Goal: Transaction & Acquisition: Purchase product/service

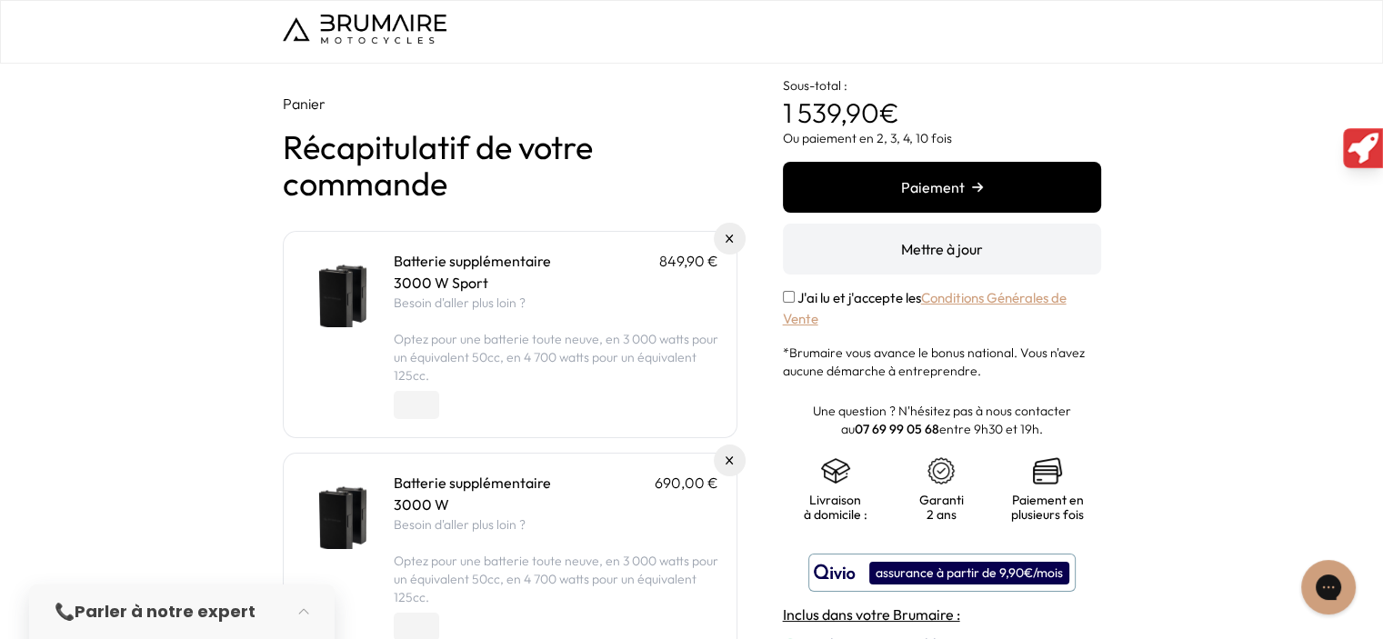
click at [60, 190] on div "Panier Récapitulatif de votre commande Batterie supplémentaire 849,90 € 3000 W …" at bounding box center [691, 456] width 1383 height 784
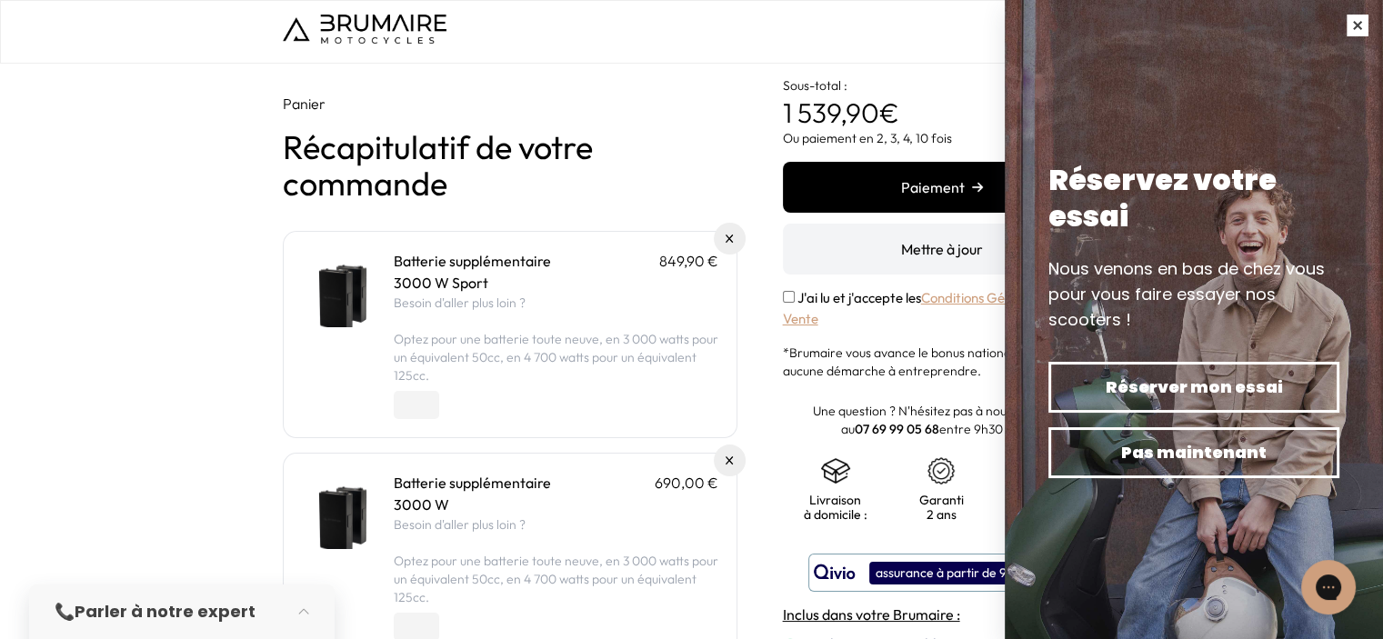
click at [1357, 26] on button "button" at bounding box center [1358, 25] width 51 height 51
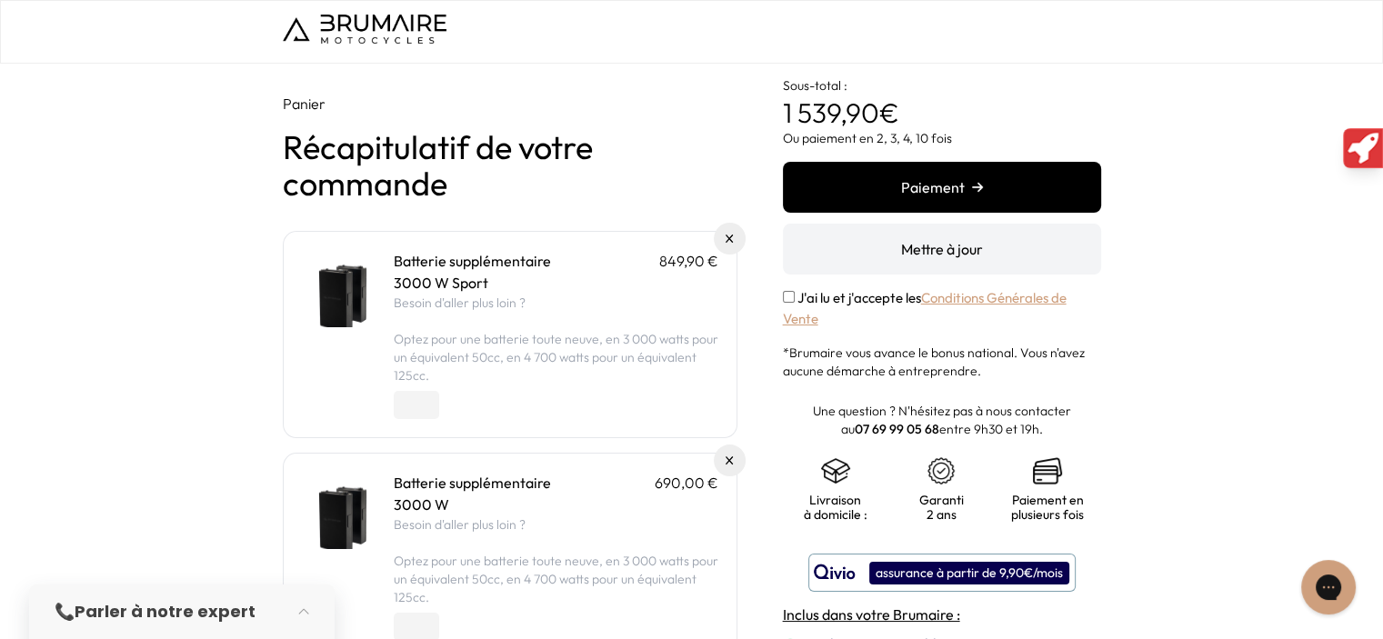
click at [1008, 41] on div at bounding box center [692, 32] width 819 height 35
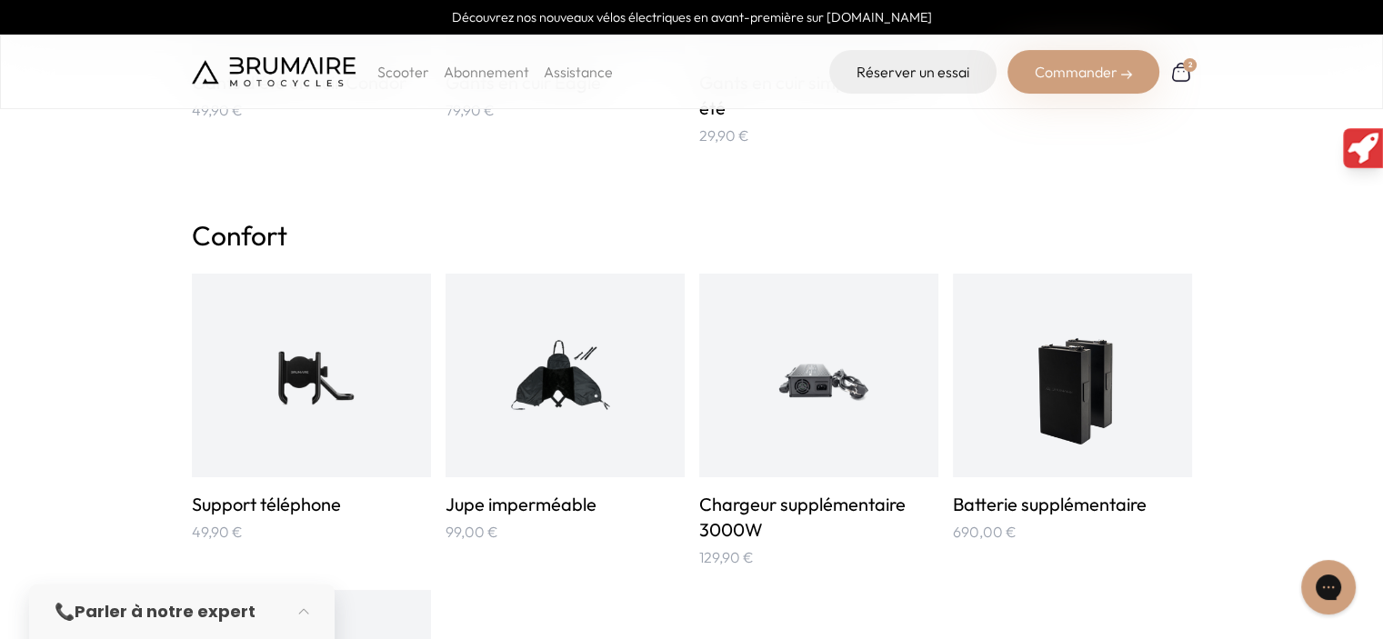
scroll to position [914, 0]
click at [1081, 390] on img at bounding box center [1072, 377] width 120 height 160
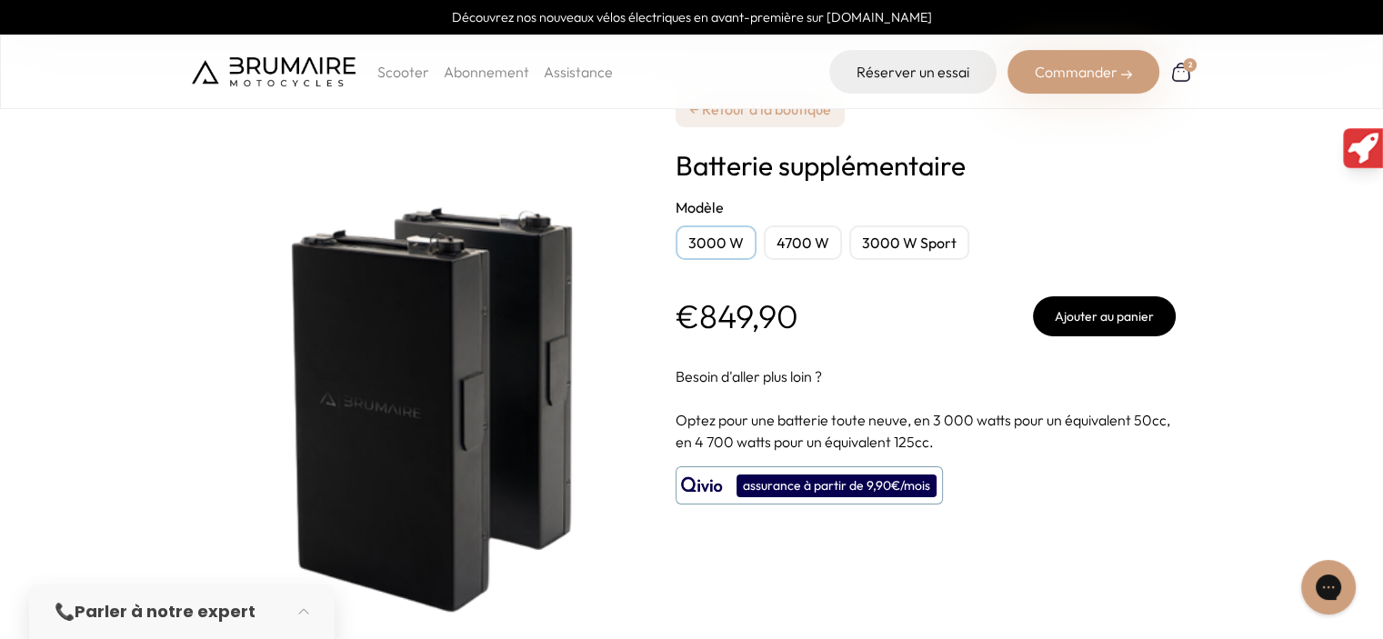
click at [702, 240] on div "3000 W" at bounding box center [716, 243] width 81 height 35
click at [906, 245] on div "3000 W Sport" at bounding box center [910, 243] width 120 height 35
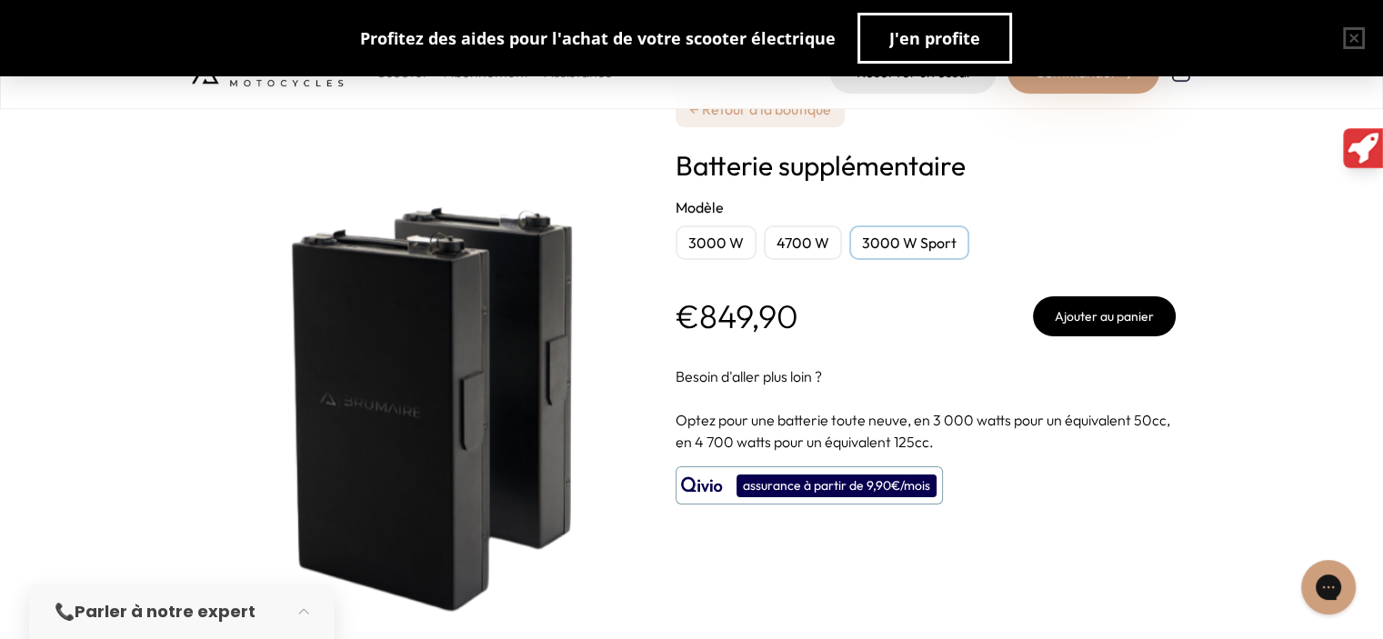
click at [906, 245] on div "3000 W Sport" at bounding box center [910, 243] width 120 height 35
click at [793, 242] on div "4700 W" at bounding box center [803, 243] width 78 height 35
click at [939, 243] on div "3000 W Sport" at bounding box center [910, 243] width 120 height 35
click at [912, 254] on div "3000 W Sport" at bounding box center [910, 243] width 120 height 35
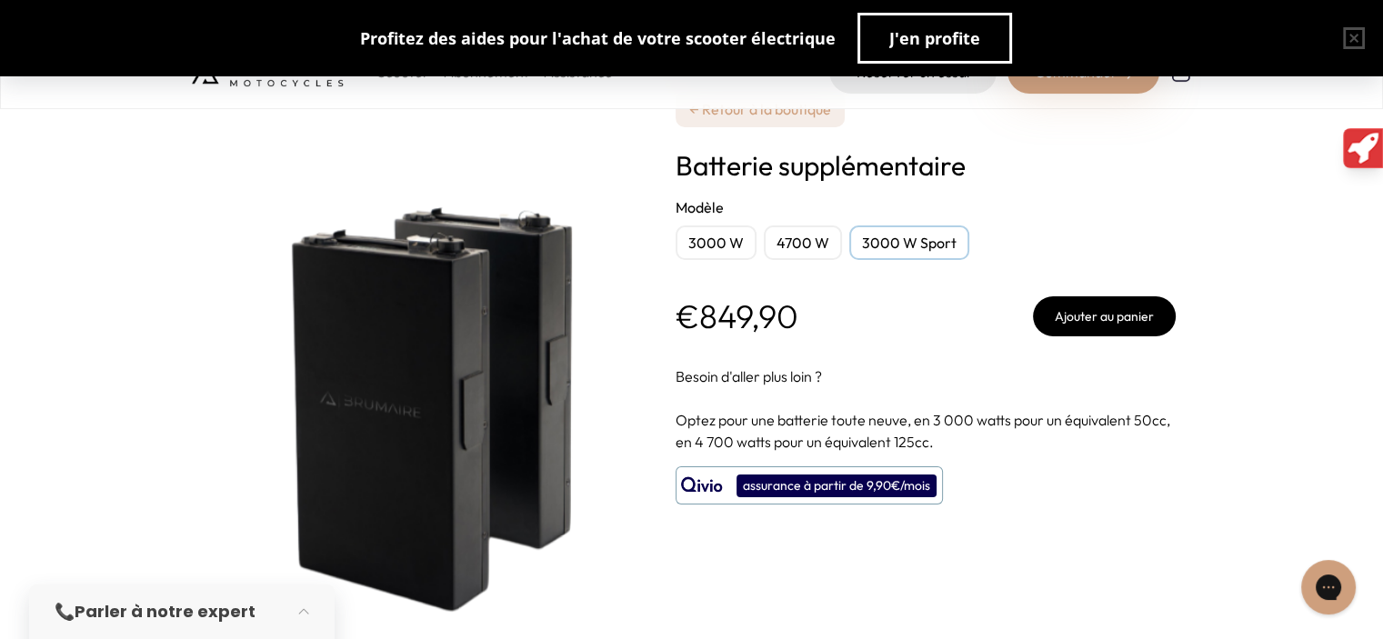
click at [912, 254] on div "3000 W Sport" at bounding box center [910, 243] width 120 height 35
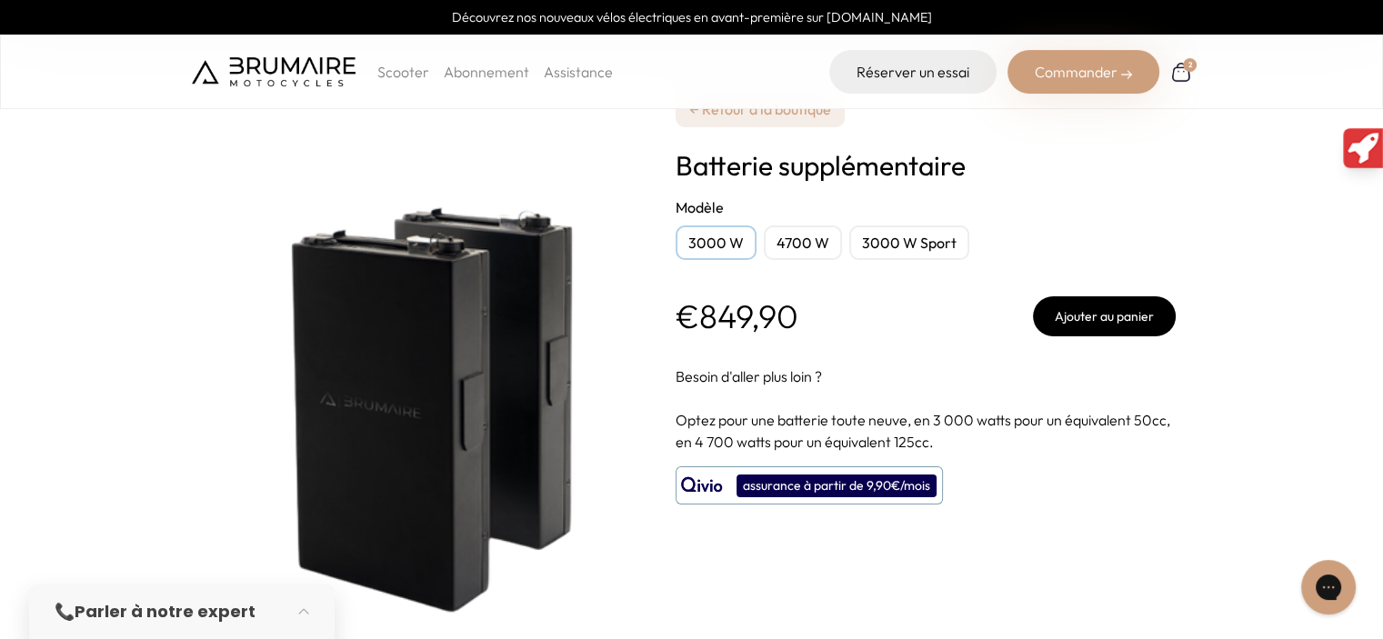
click at [898, 239] on div "3000 W Sport" at bounding box center [910, 243] width 120 height 35
click at [788, 242] on div "4700 W" at bounding box center [803, 243] width 78 height 35
click at [788, 243] on div "4700 W" at bounding box center [803, 243] width 78 height 35
click at [798, 246] on div "4700 W" at bounding box center [803, 243] width 78 height 35
click at [885, 344] on div "**********" at bounding box center [926, 349] width 500 height 699
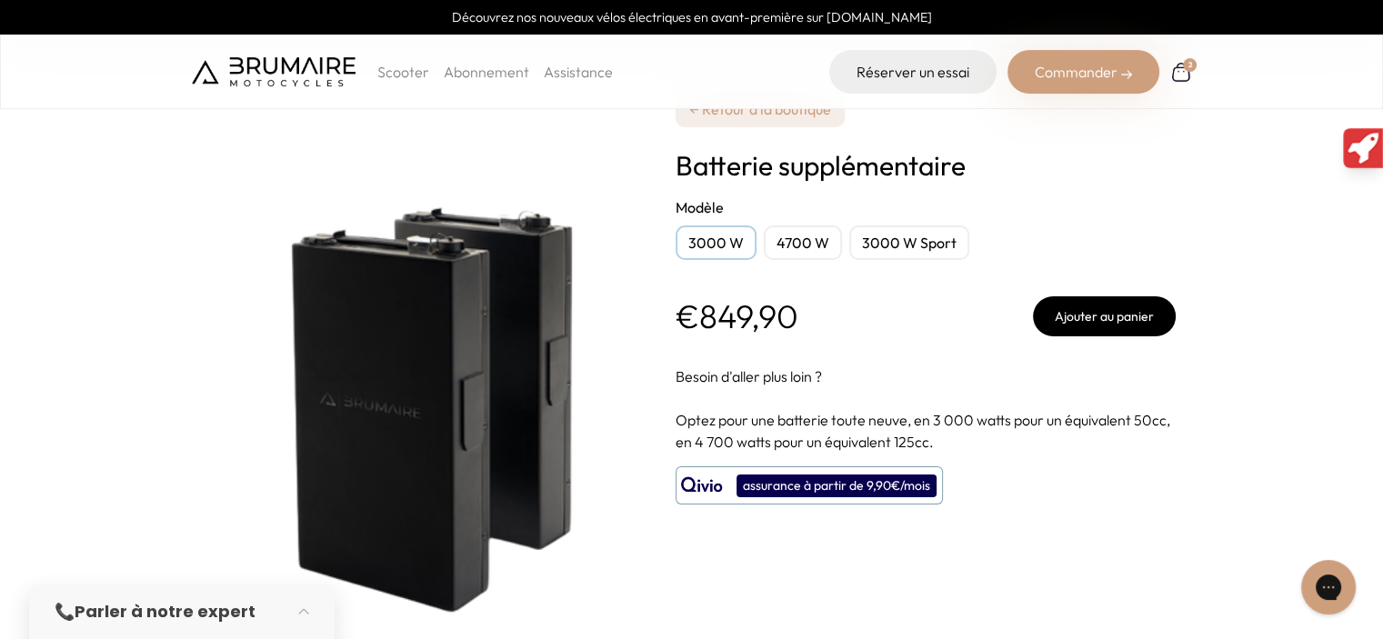
click at [897, 246] on div "3000 W Sport" at bounding box center [910, 243] width 120 height 35
click at [709, 243] on div "3000 W" at bounding box center [716, 243] width 81 height 35
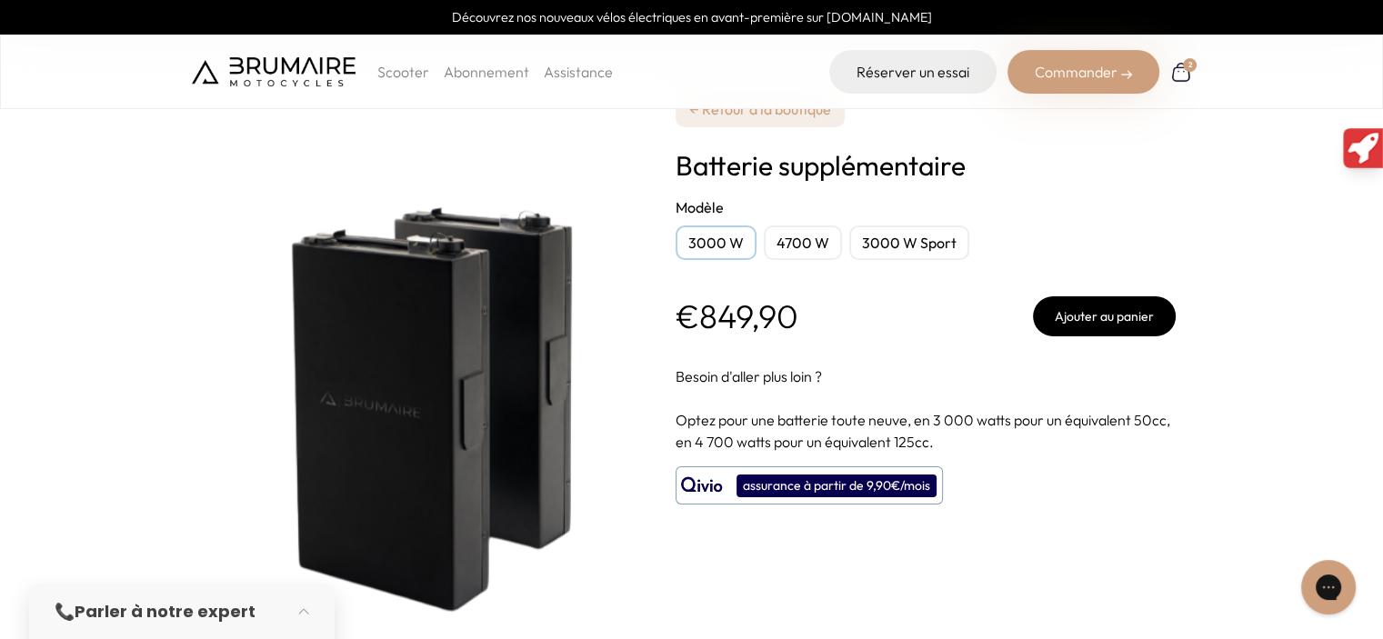
click at [709, 243] on div "3000 W" at bounding box center [716, 243] width 81 height 35
click at [1105, 325] on button "Ajouter au panier" at bounding box center [1104, 317] width 143 height 40
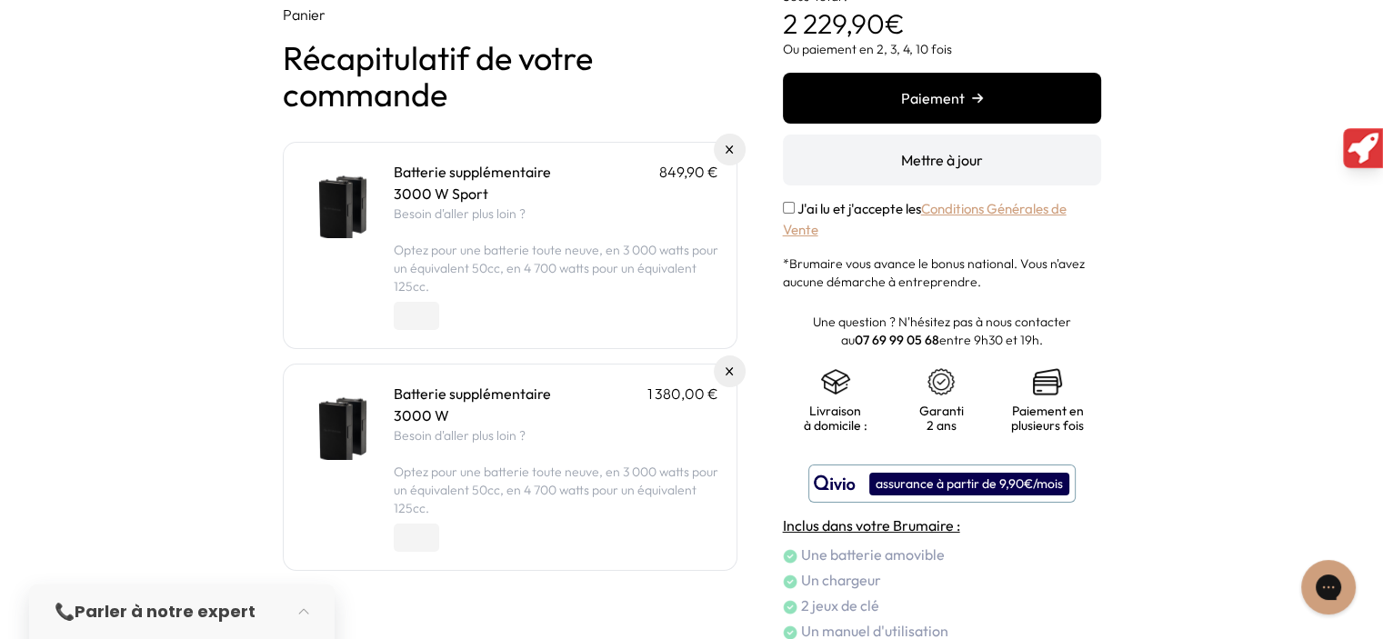
scroll to position [90, 0]
type input "*"
click at [426, 529] on input "*" at bounding box center [416, 537] width 45 height 28
type input "*"
click at [783, 72] on button "Paiement" at bounding box center [942, 97] width 318 height 51
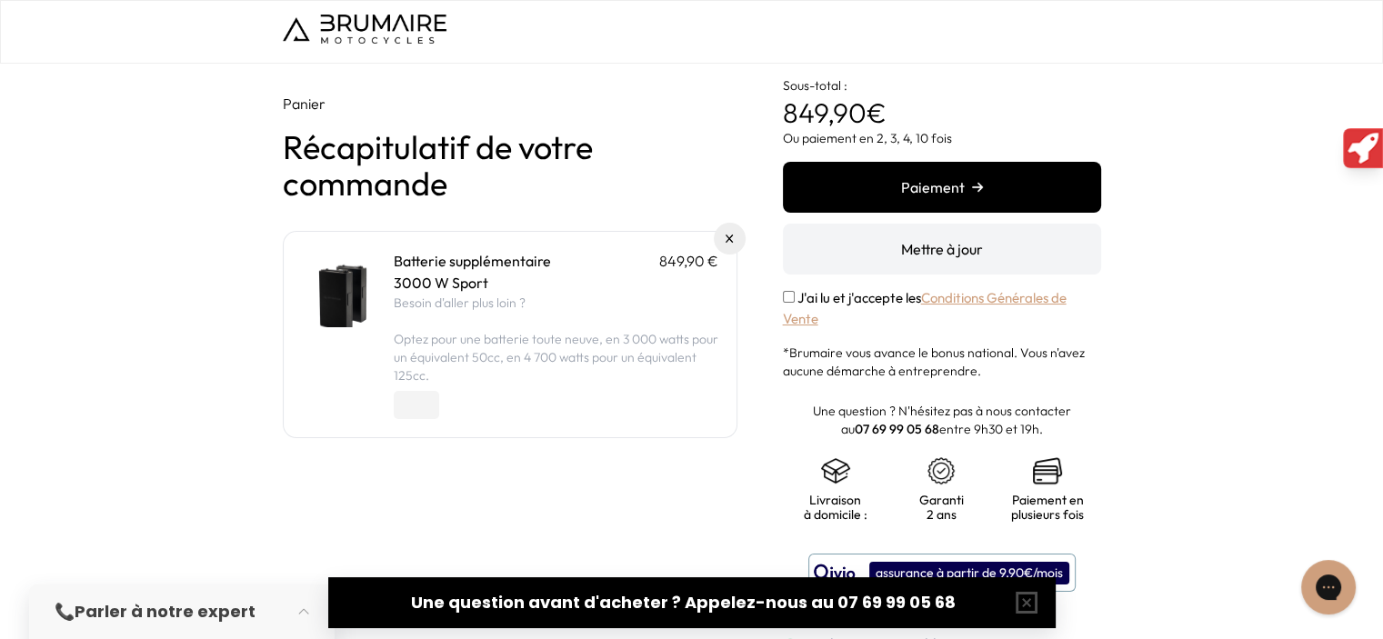
click at [600, 284] on p "3000 W Sport" at bounding box center [556, 283] width 325 height 22
click at [946, 183] on button "Paiement" at bounding box center [942, 187] width 318 height 51
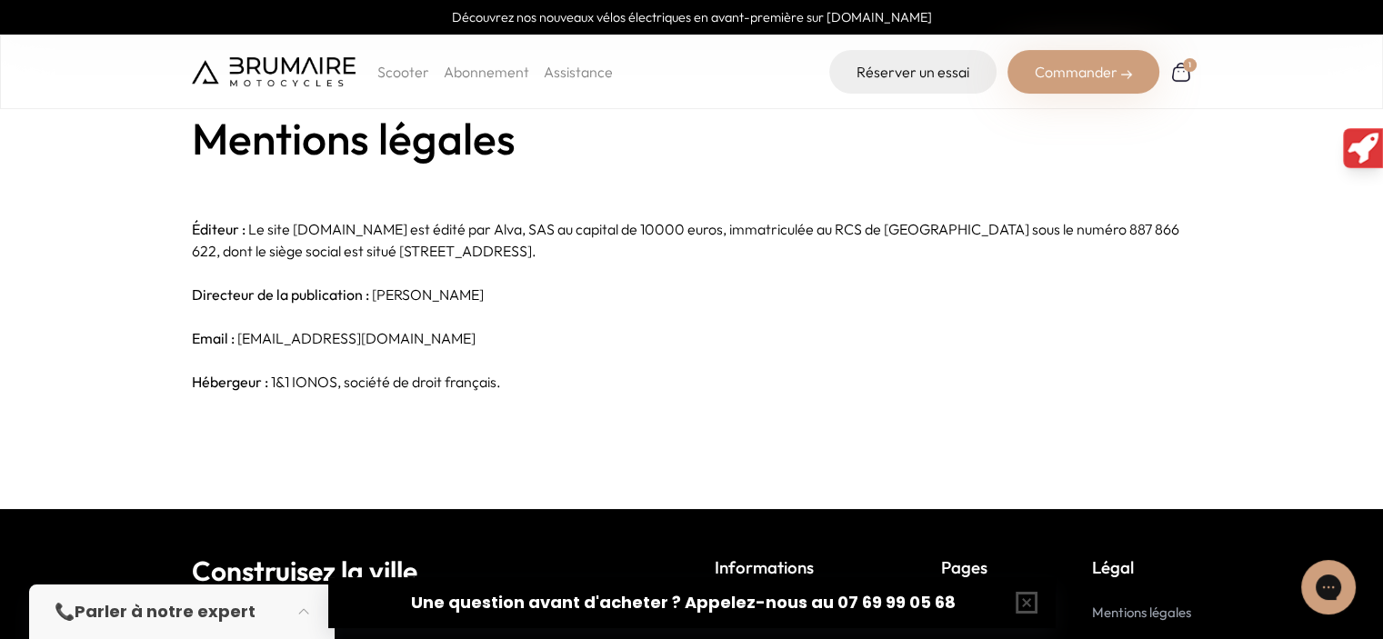
scroll to position [218, 0]
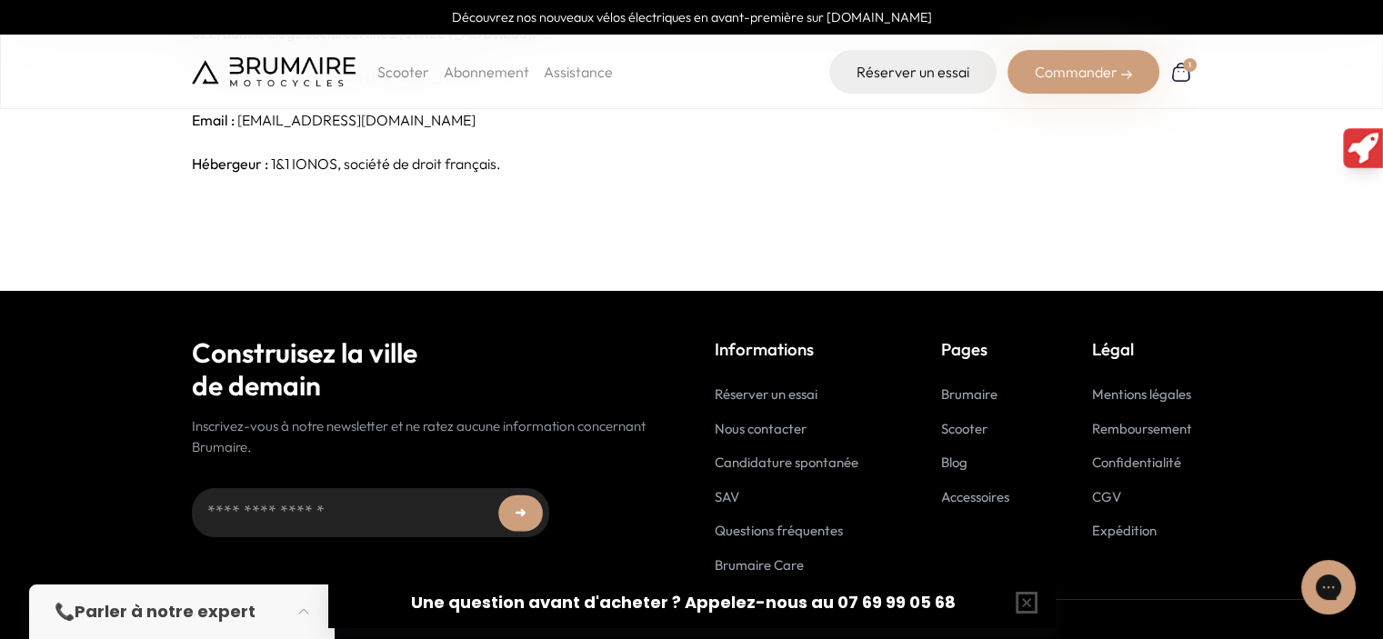
click at [962, 497] on link "Accessoires" at bounding box center [975, 496] width 68 height 17
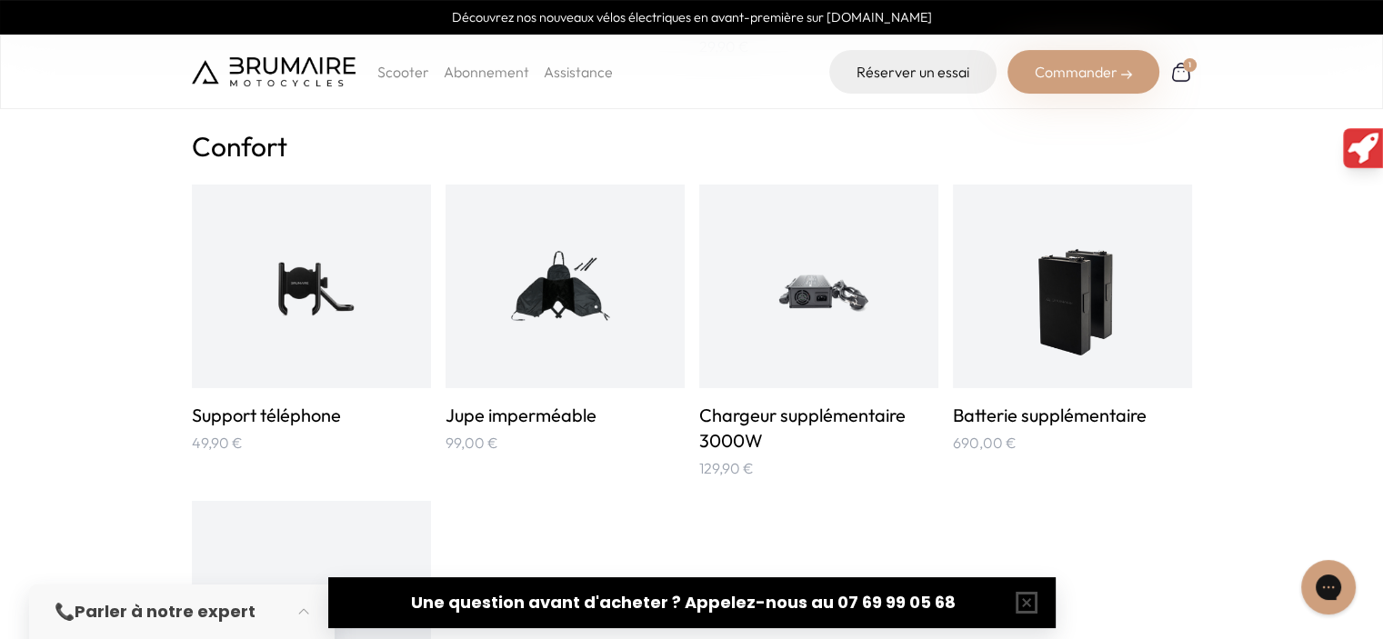
scroll to position [1001, 0]
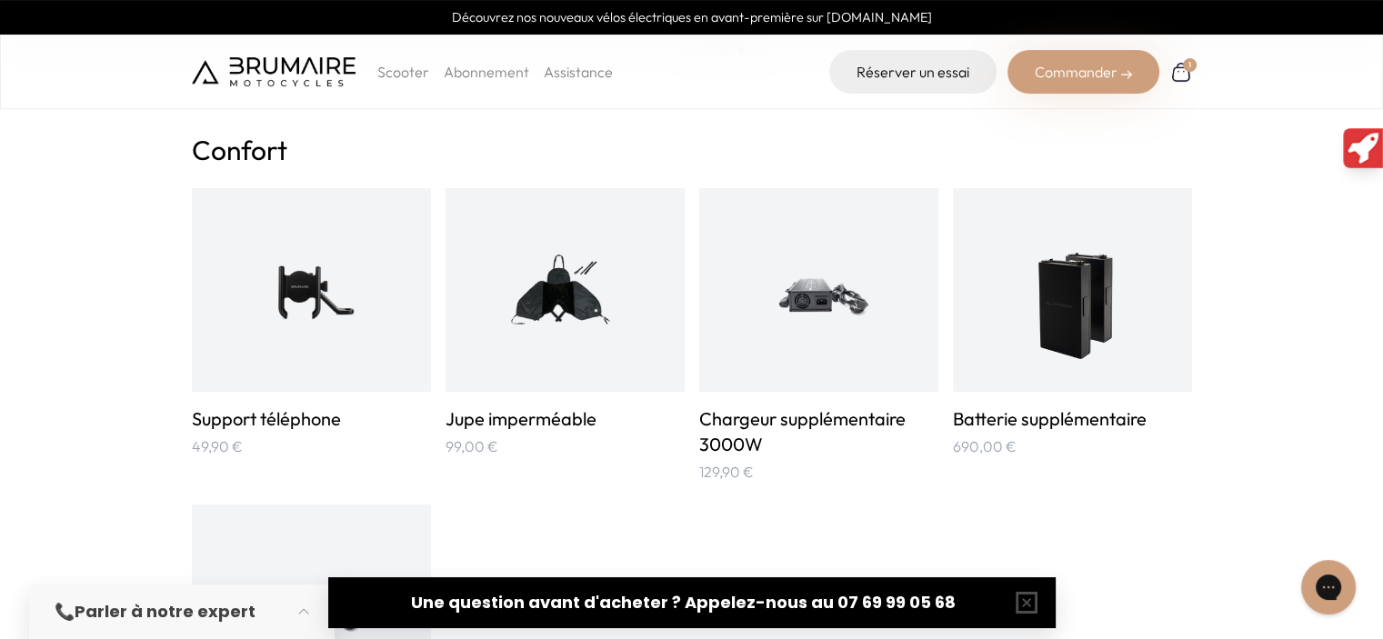
click at [1051, 311] on img at bounding box center [1072, 290] width 120 height 160
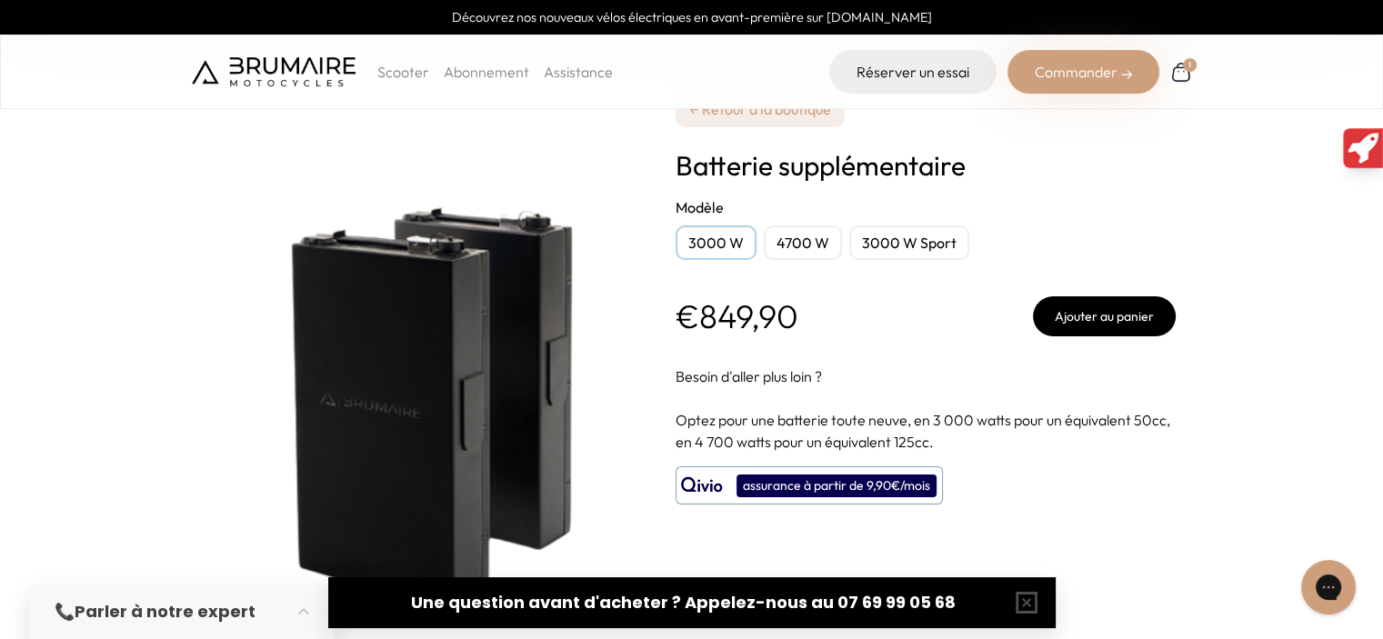
click at [706, 246] on div "3000 W" at bounding box center [716, 243] width 81 height 35
click at [1094, 320] on button "Ajouter au panier" at bounding box center [1104, 317] width 143 height 40
click at [705, 246] on div "3000 W" at bounding box center [716, 243] width 81 height 35
click at [802, 243] on div "4700 W" at bounding box center [803, 243] width 78 height 35
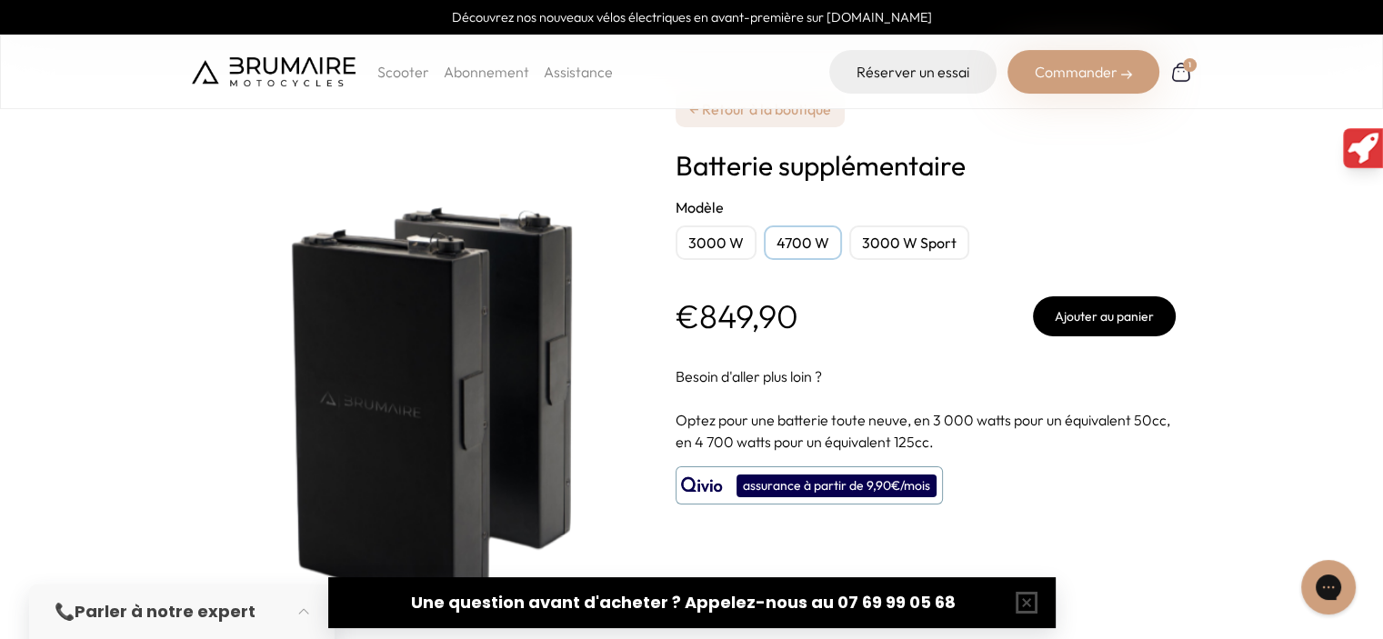
click at [712, 254] on div "3000 W" at bounding box center [716, 243] width 81 height 35
click at [1084, 321] on button "Ajouter au panier" at bounding box center [1104, 317] width 143 height 40
click at [153, 339] on section "**********" at bounding box center [691, 349] width 1383 height 699
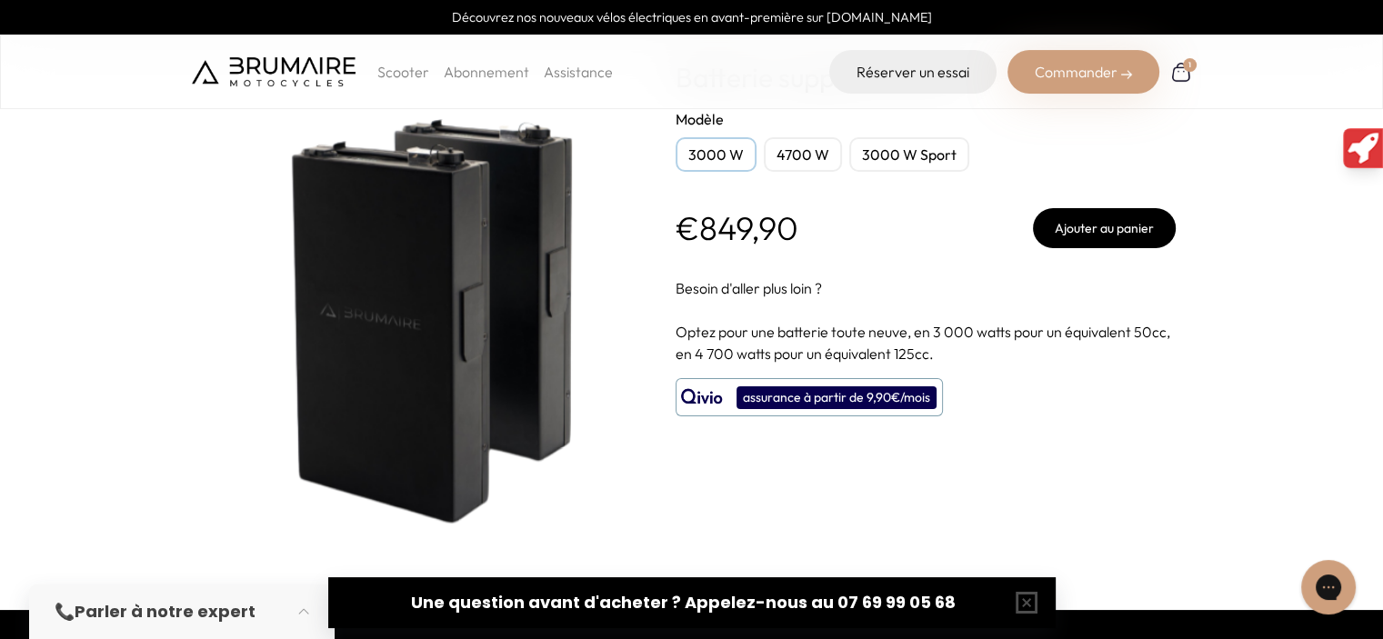
scroll to position [89, 0]
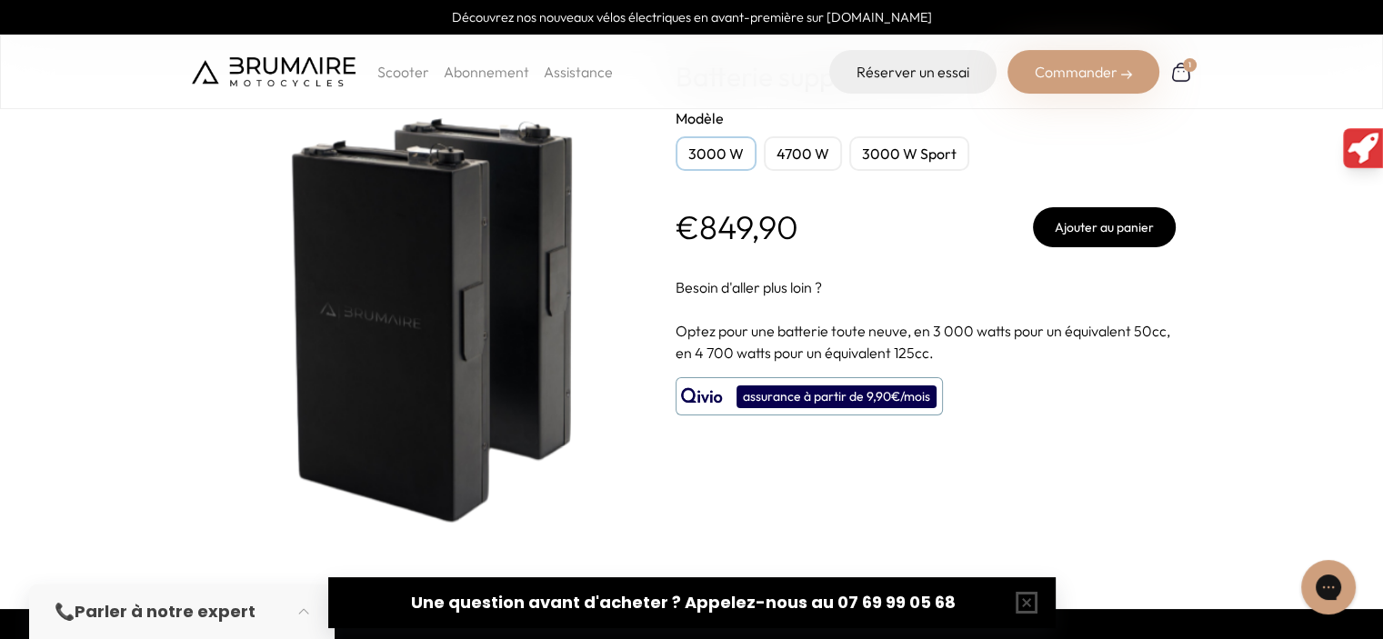
click at [42, 287] on section "**********" at bounding box center [691, 260] width 1383 height 699
click at [75, 306] on section "**********" at bounding box center [691, 260] width 1383 height 699
click at [404, 72] on p "Scooter" at bounding box center [403, 72] width 52 height 22
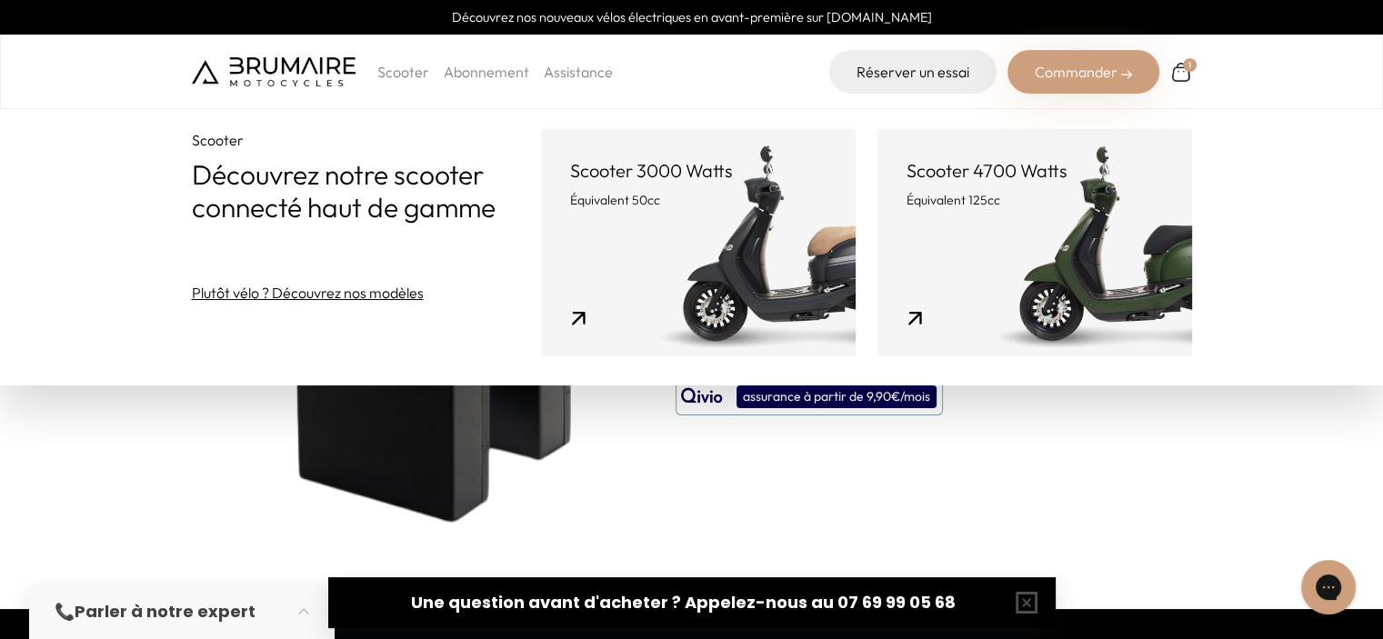
click at [708, 250] on link "Scooter 3000 Watts Équivalent 50cc" at bounding box center [698, 242] width 315 height 227
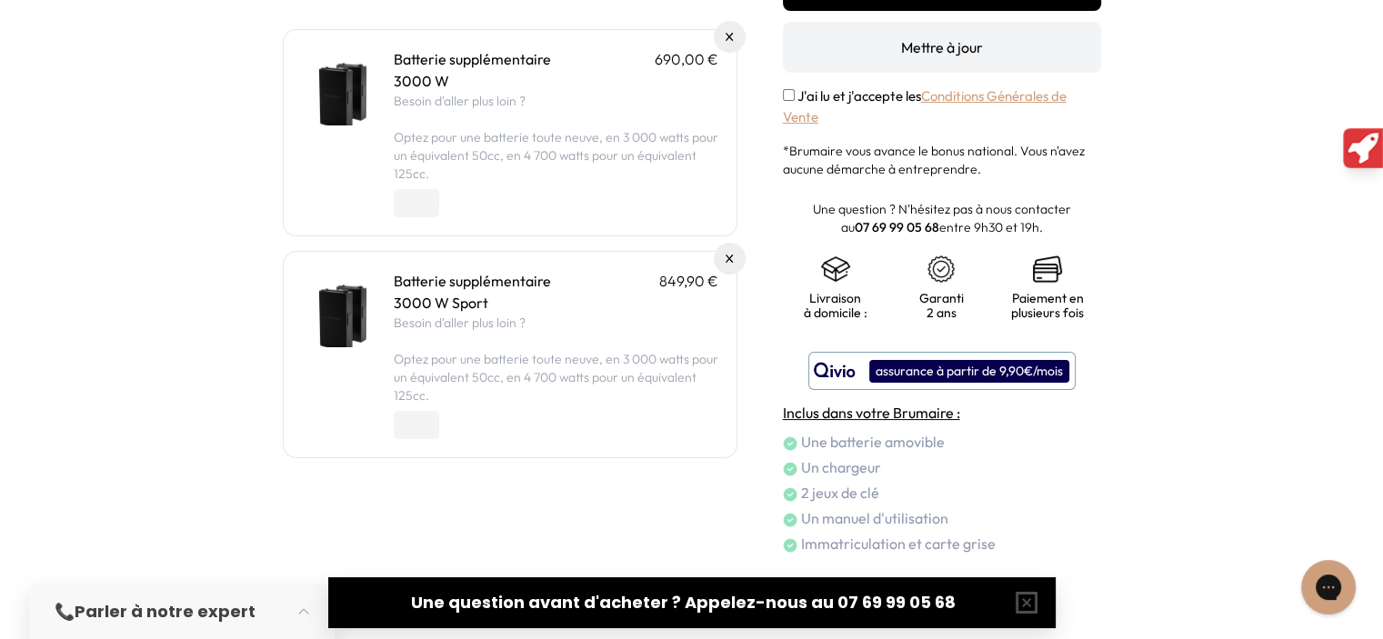
scroll to position [207, 0]
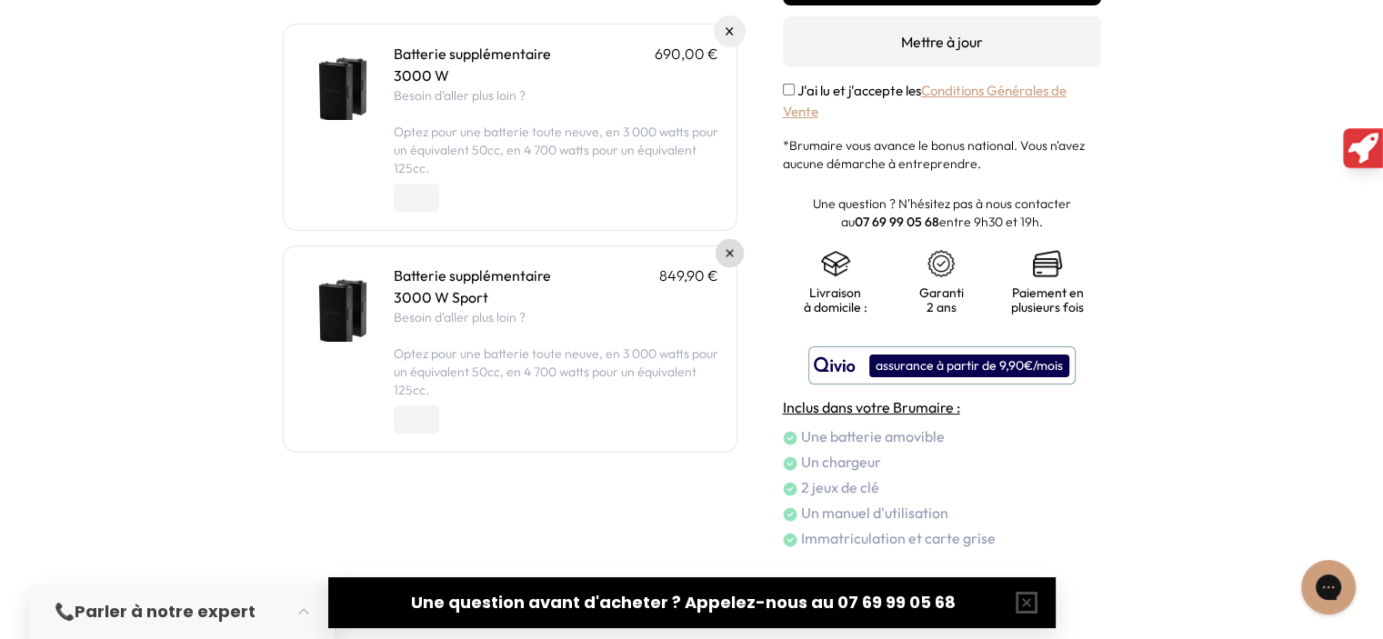
click at [738, 256] on link at bounding box center [729, 253] width 29 height 29
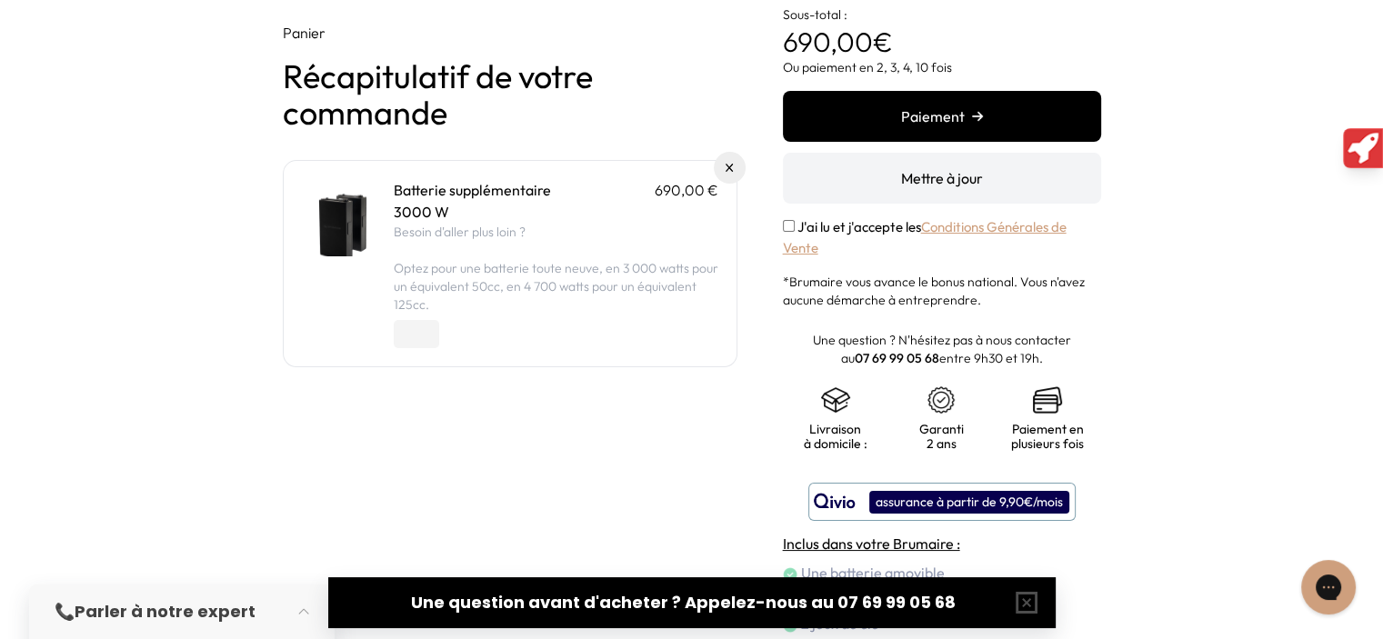
scroll to position [207, 0]
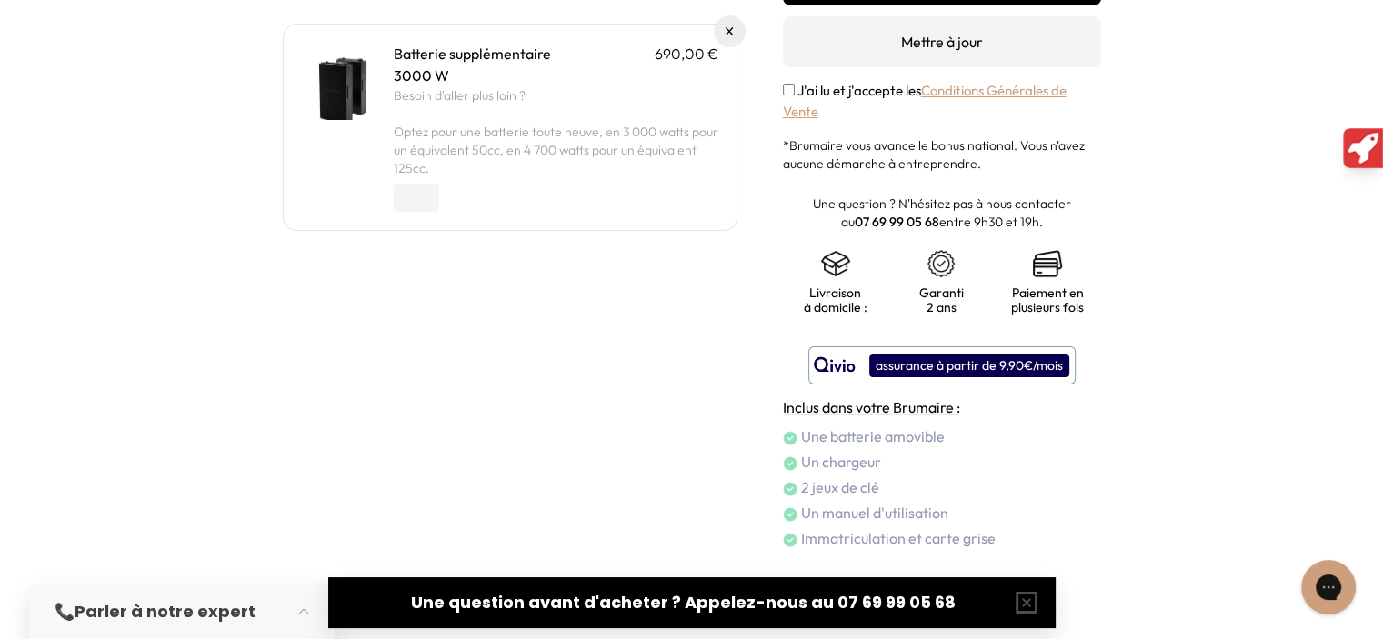
click at [429, 190] on input "*" at bounding box center [416, 198] width 45 height 28
type input "*"
click at [429, 190] on input "*" at bounding box center [416, 198] width 45 height 28
click at [564, 178] on div "*" at bounding box center [556, 194] width 325 height 35
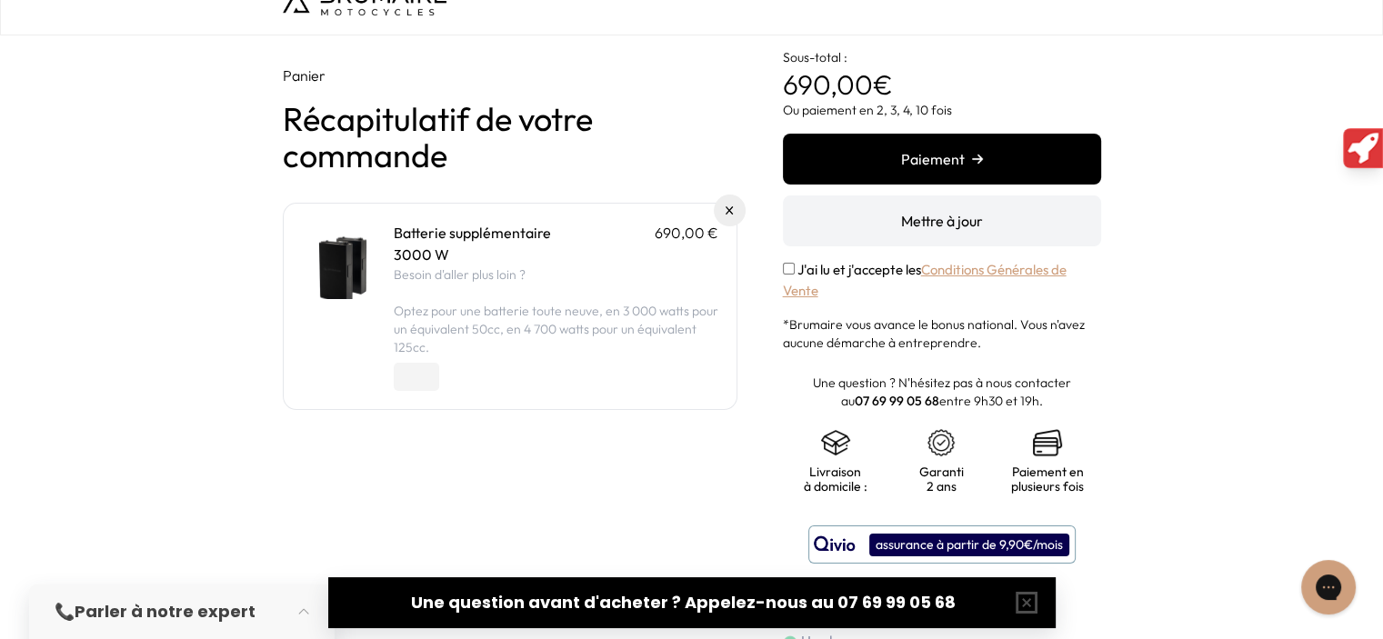
scroll to position [26, 0]
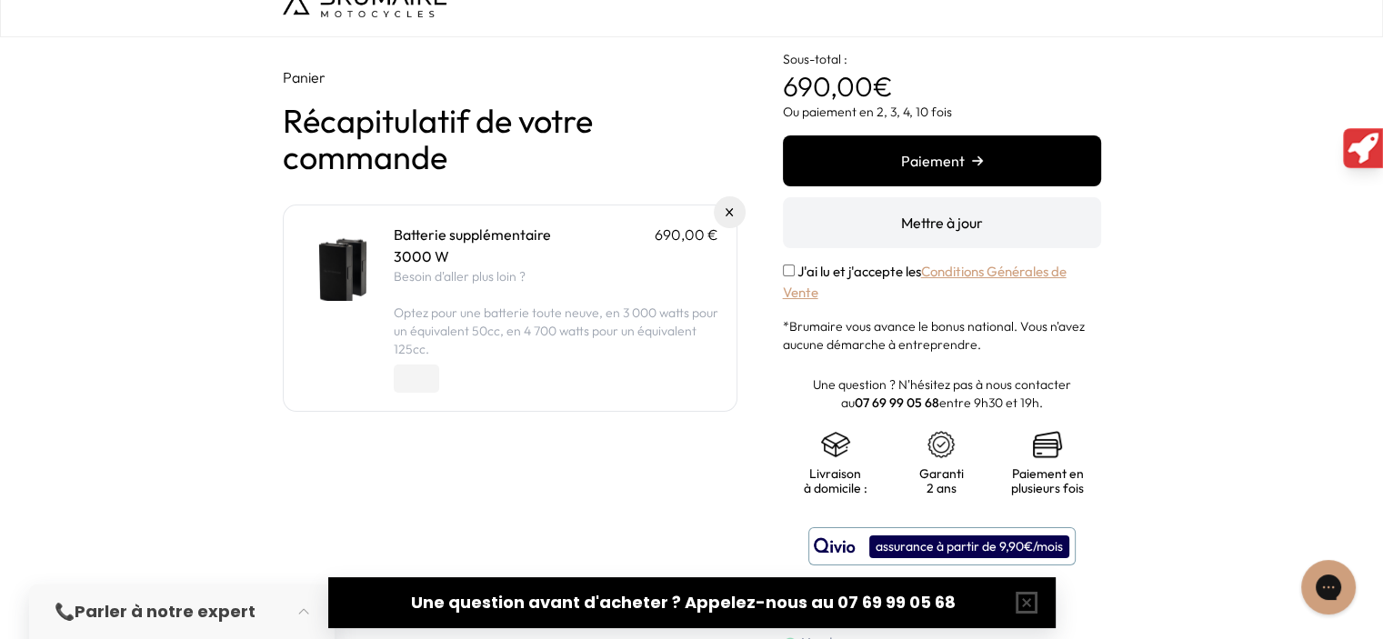
click at [833, 215] on button "Mettre à jour" at bounding box center [942, 222] width 318 height 51
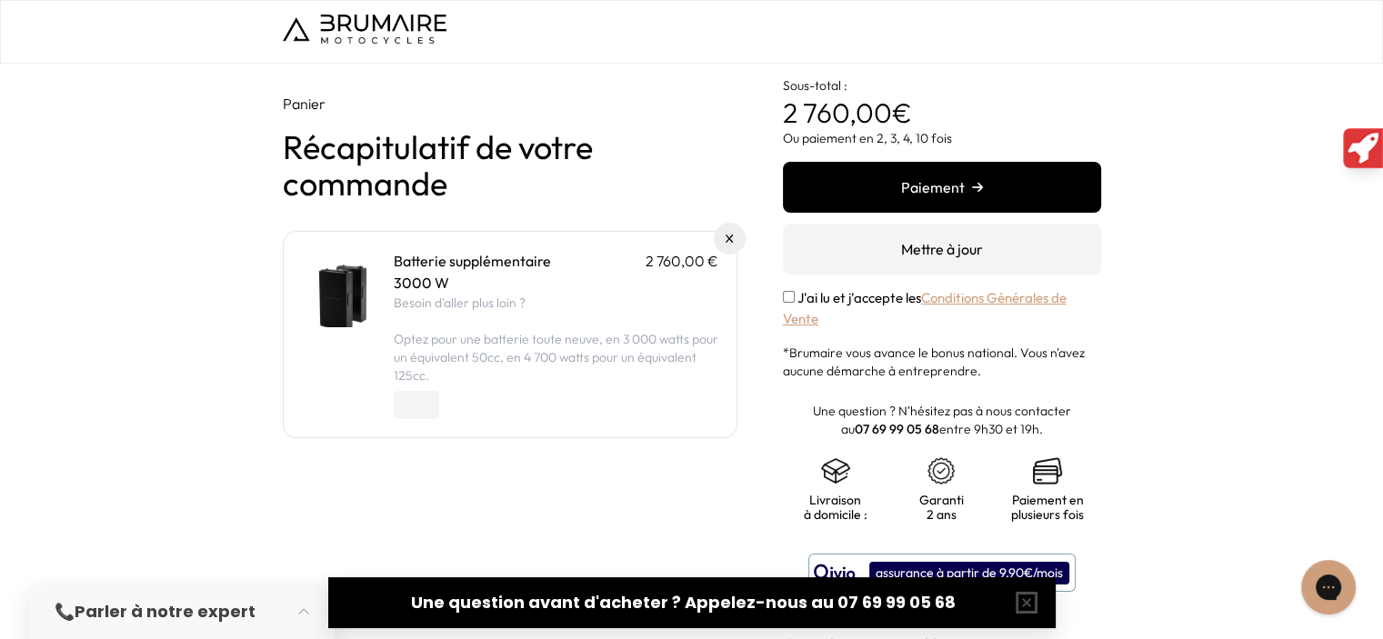
click at [427, 408] on input "*" at bounding box center [416, 405] width 45 height 28
type input "*"
click at [427, 408] on input "*" at bounding box center [416, 405] width 45 height 28
click at [905, 246] on button "Mettre à jour" at bounding box center [942, 249] width 318 height 51
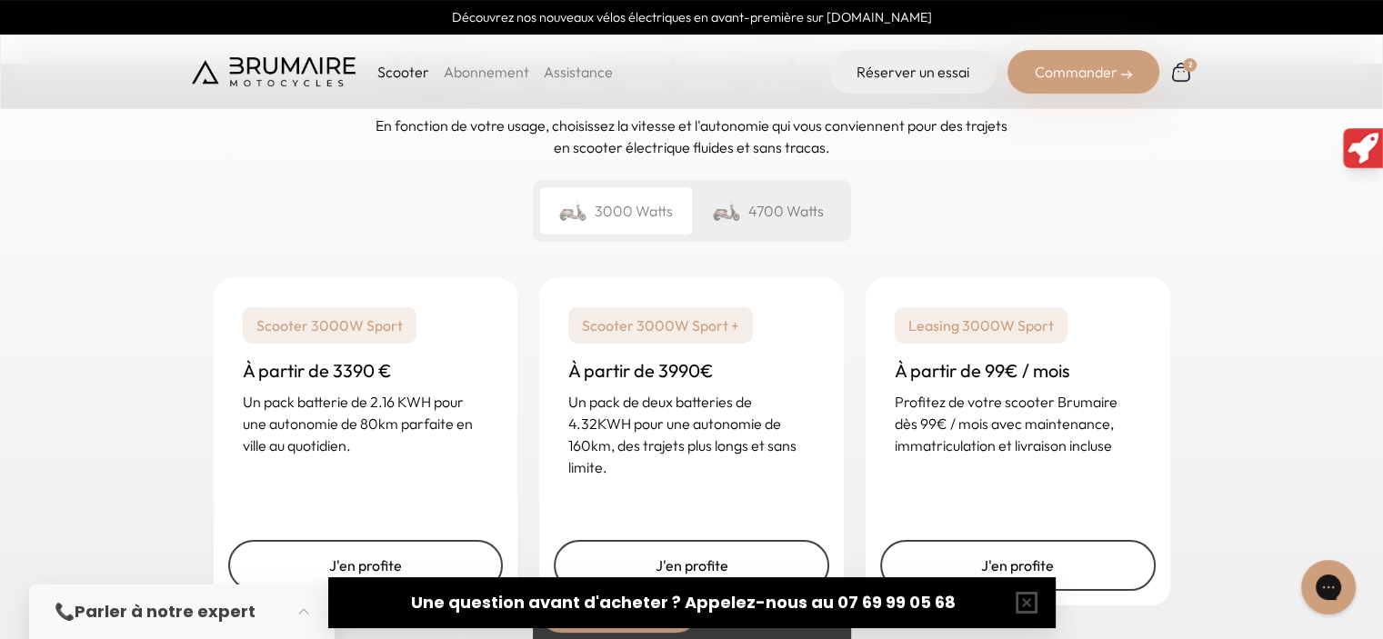
scroll to position [4367, 0]
click at [1331, 272] on div "Un rêve abordable Votre scooter à portée de main En fonction de votre usage, ch…" at bounding box center [691, 308] width 1383 height 714
click at [1227, 228] on div "Un rêve abordable Votre scooter à portée de main En fonction de votre usage, ch…" at bounding box center [691, 308] width 1383 height 714
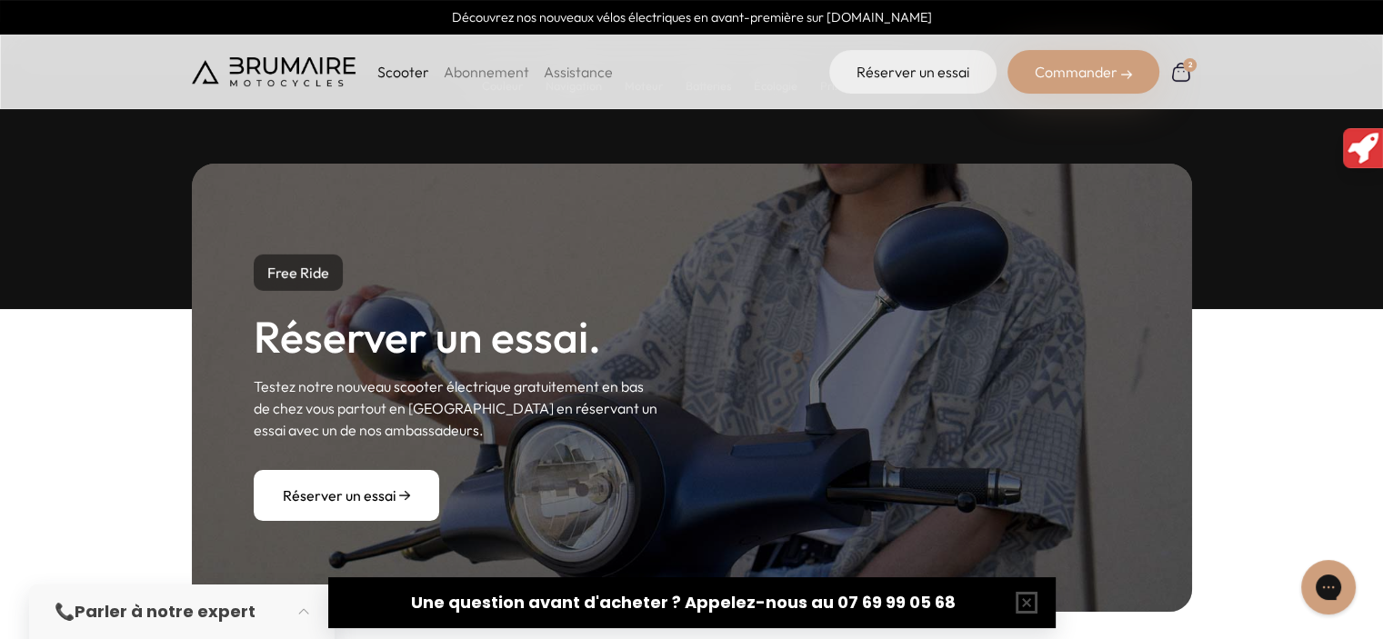
scroll to position [334, 0]
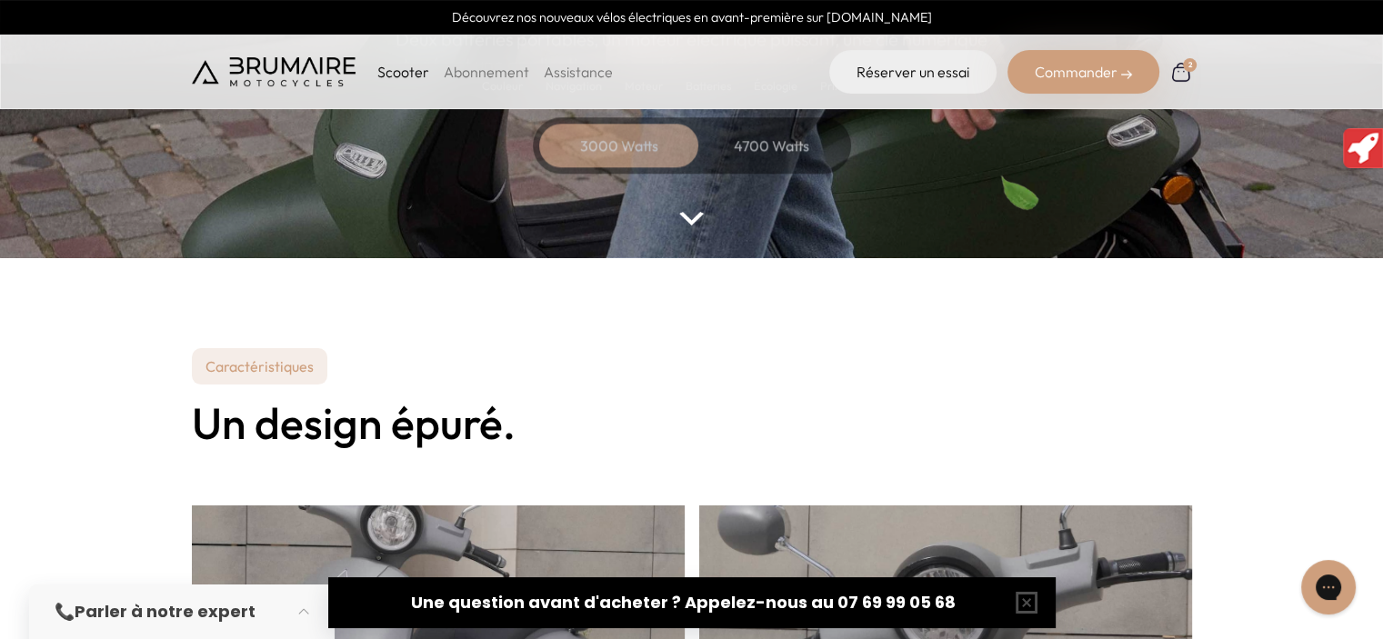
click at [1176, 75] on img at bounding box center [1182, 72] width 22 height 22
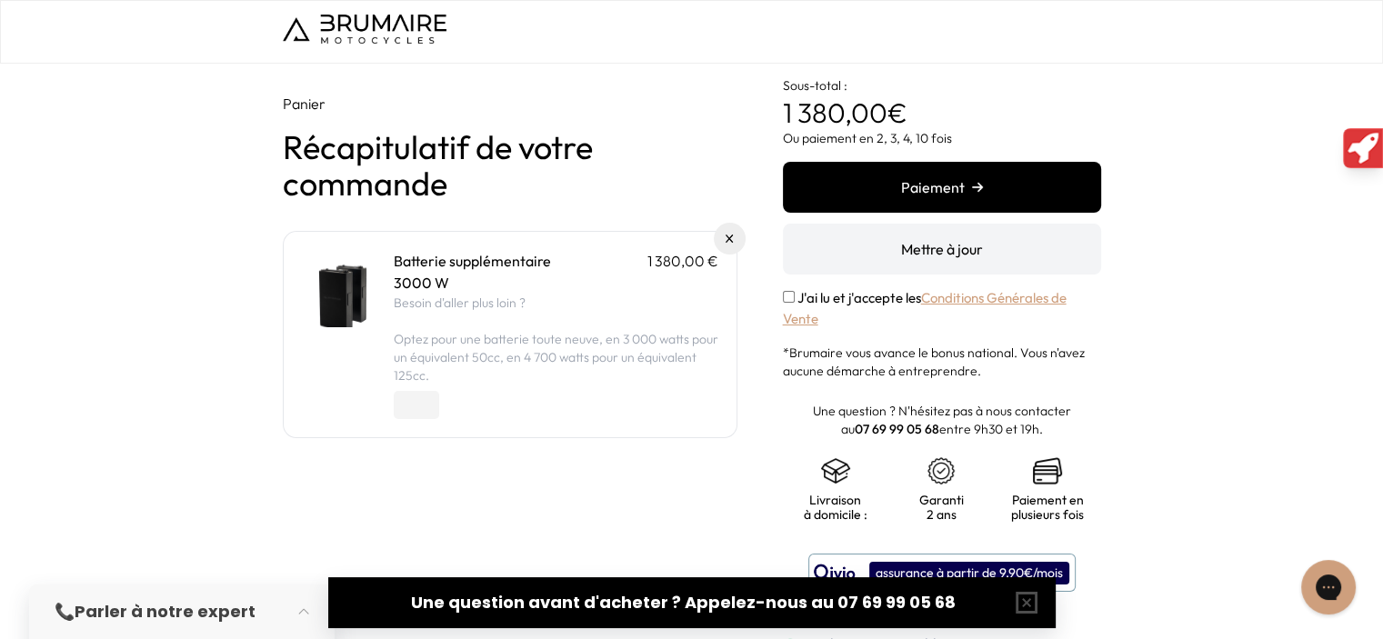
click at [149, 254] on div "Panier Récapitulatif de votre commande Batterie supplémentaire 1 380,00 € 3000 …" at bounding box center [691, 456] width 1383 height 784
click at [961, 188] on button "Paiement" at bounding box center [942, 187] width 318 height 51
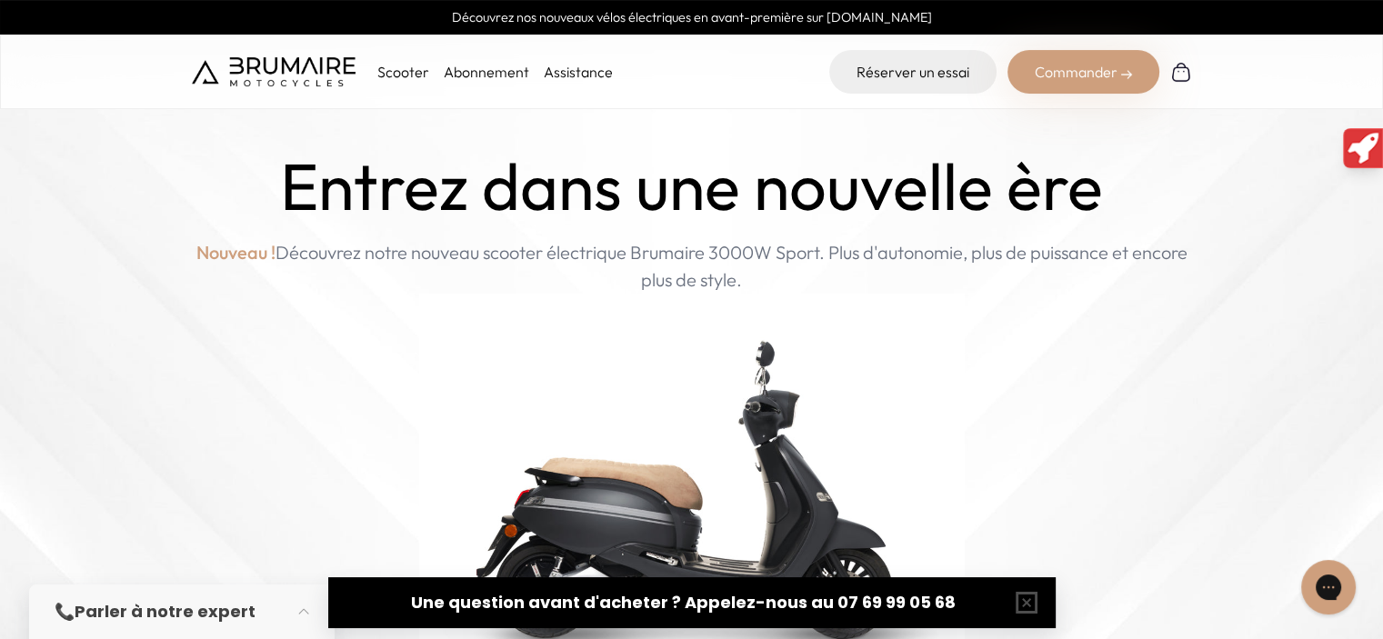
click at [702, 83] on div "Scooter Abonnement Assistance Réserver un essai Commander" at bounding box center [692, 72] width 1001 height 44
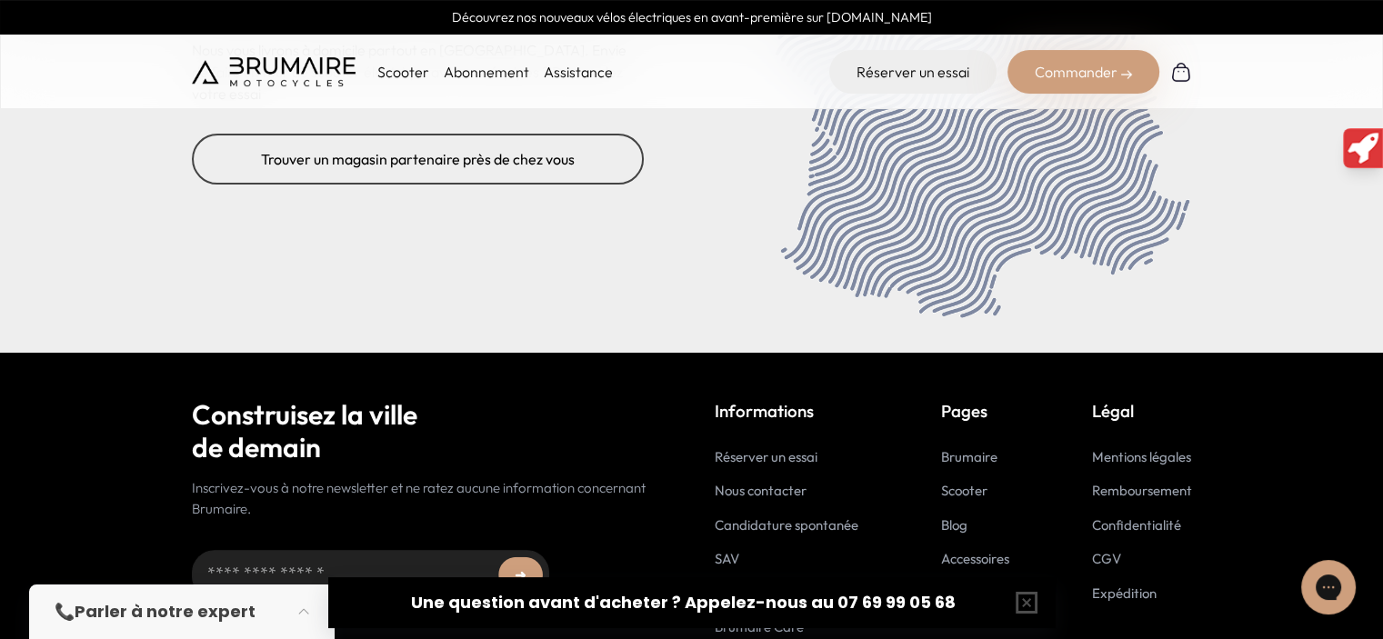
scroll to position [7517, 0]
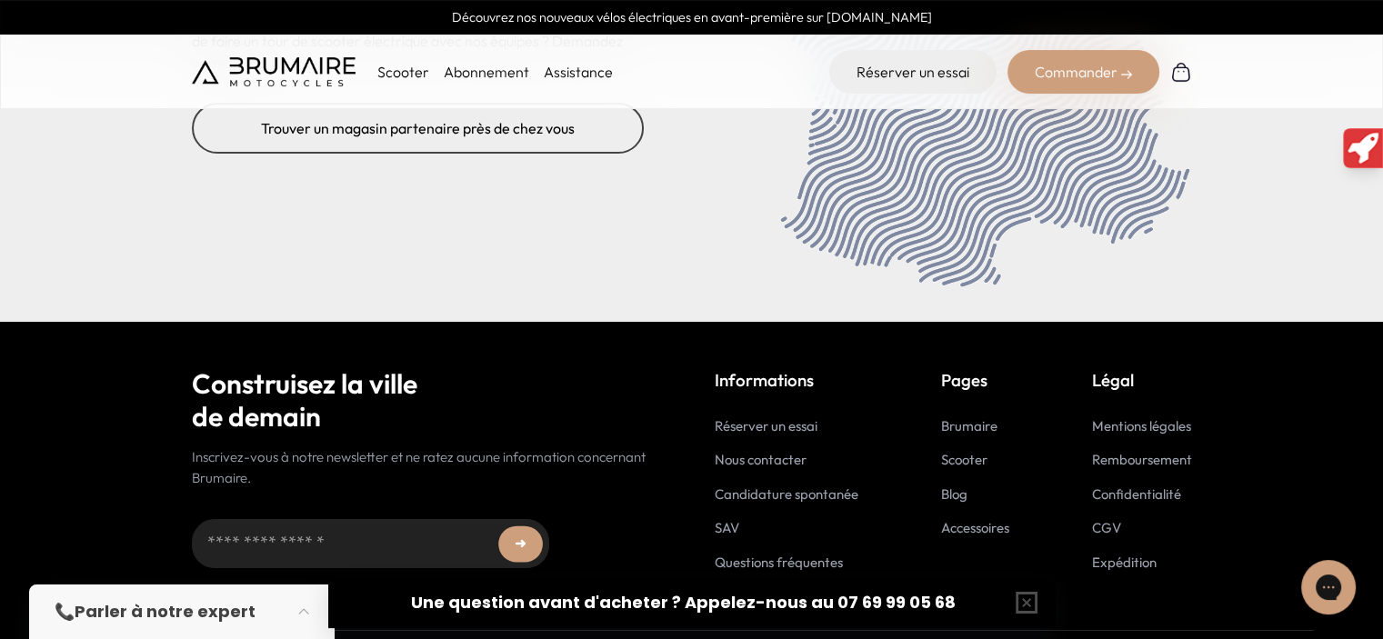
click at [973, 519] on link "Accessoires" at bounding box center [975, 527] width 68 height 17
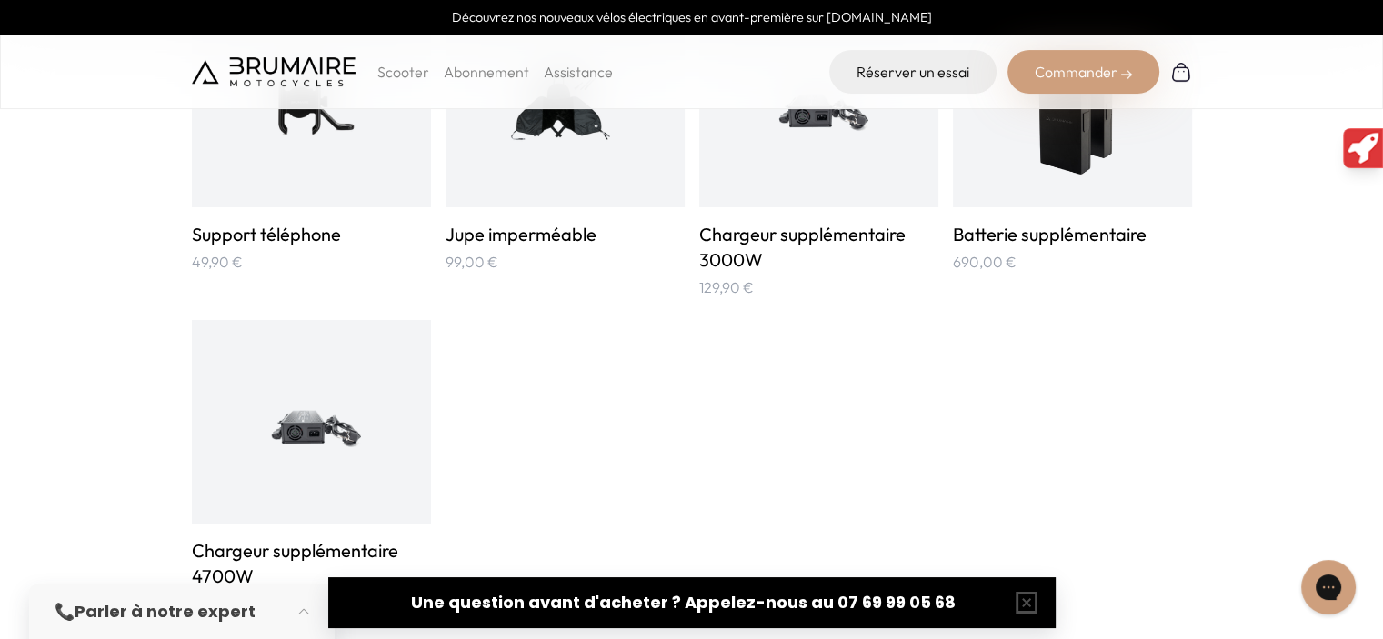
click at [1094, 159] on img at bounding box center [1072, 105] width 120 height 160
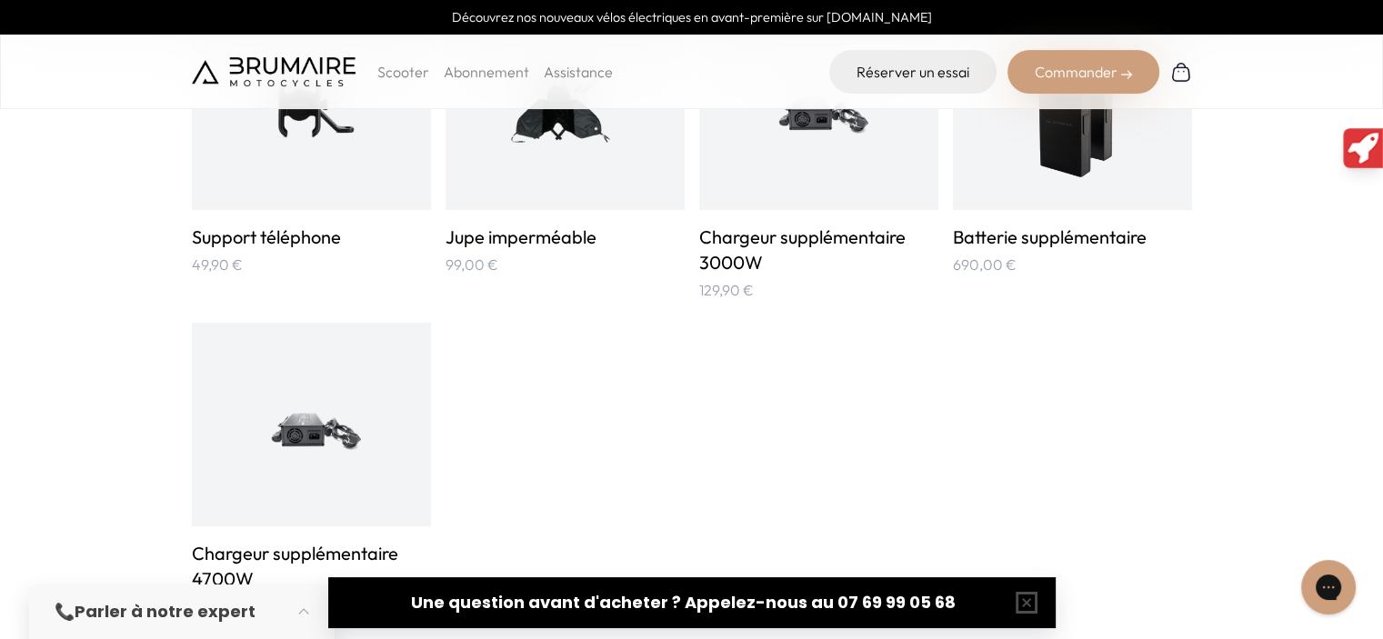
scroll to position [1182, 0]
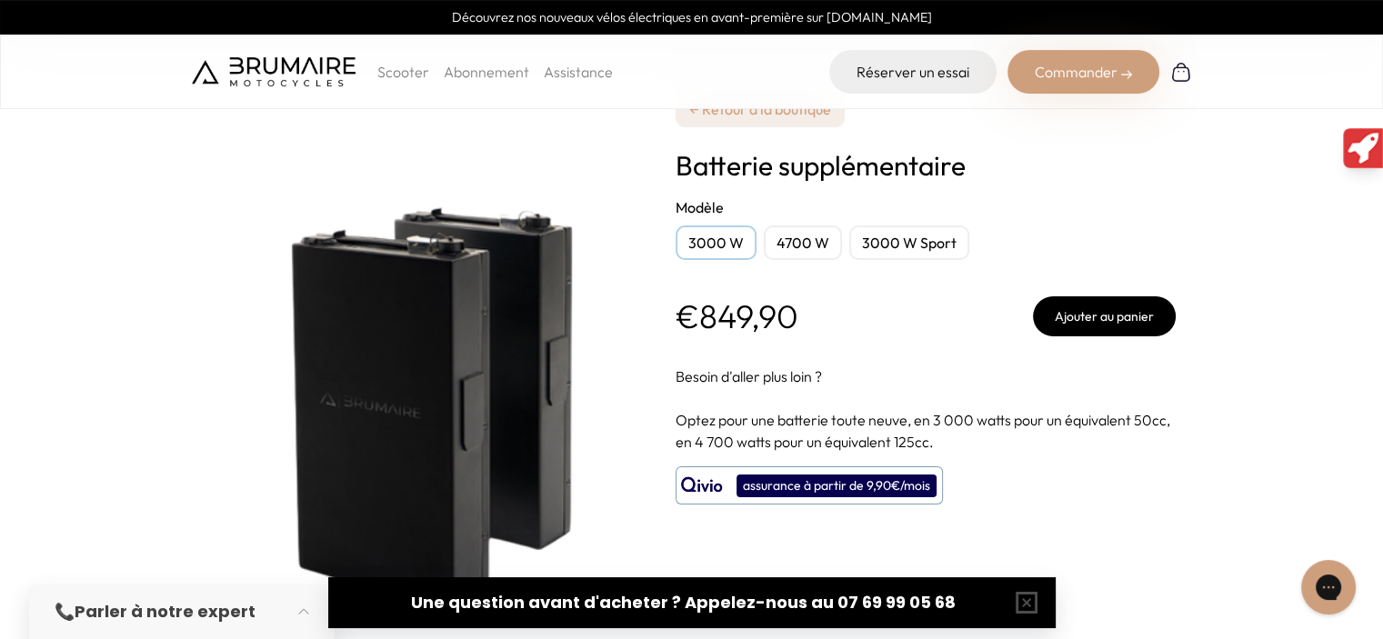
click at [881, 243] on div "3000 W Sport" at bounding box center [910, 243] width 120 height 35
click at [1053, 318] on button "Ajouter au panier" at bounding box center [1104, 317] width 143 height 40
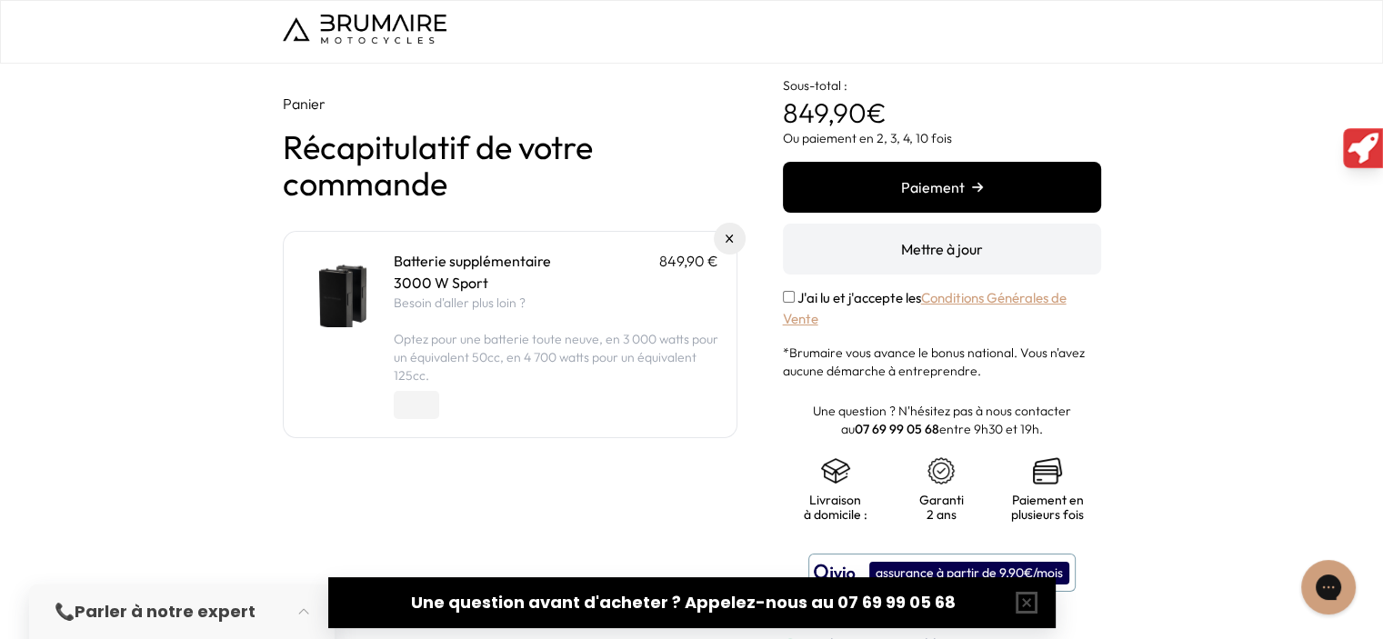
type input "*"
click at [433, 399] on input "*" at bounding box center [416, 405] width 45 height 28
click at [599, 417] on div "*" at bounding box center [556, 402] width 325 height 35
click at [916, 185] on button "Paiement" at bounding box center [942, 187] width 318 height 51
